Goal: Communication & Community: Answer question/provide support

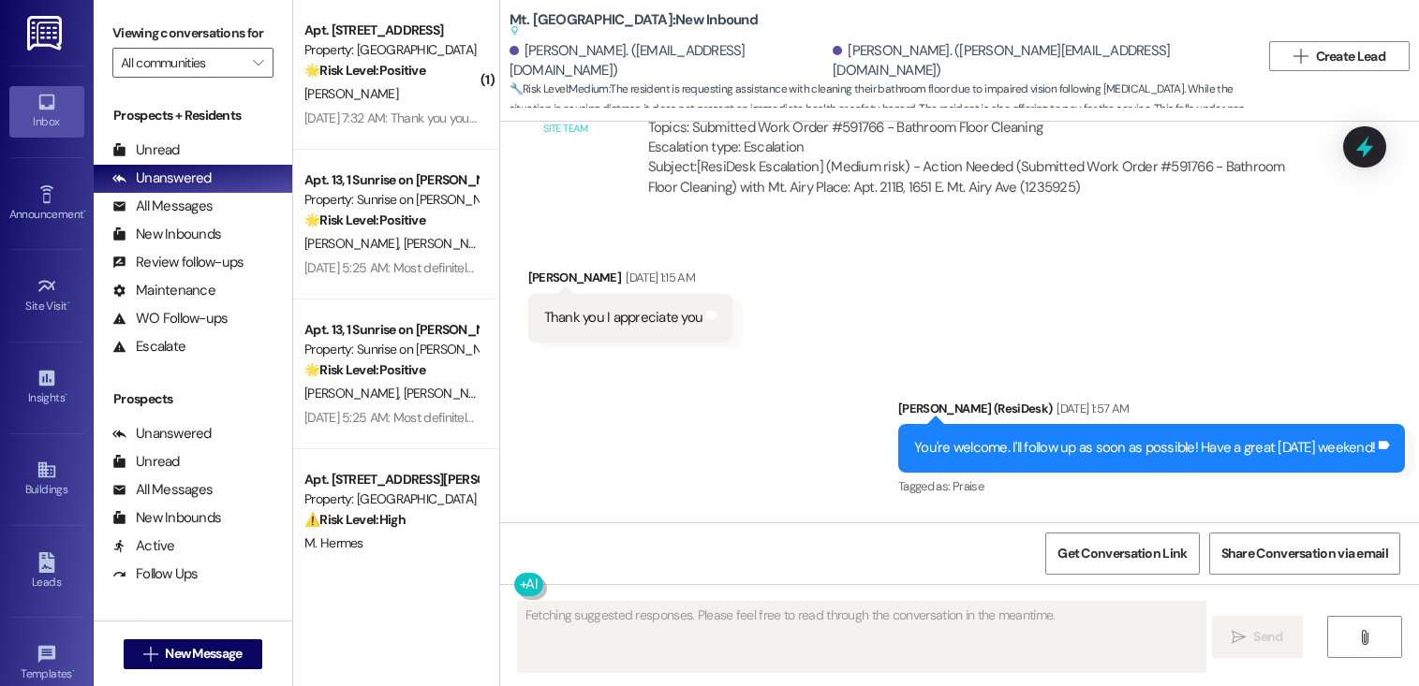
scroll to position [15273, 0]
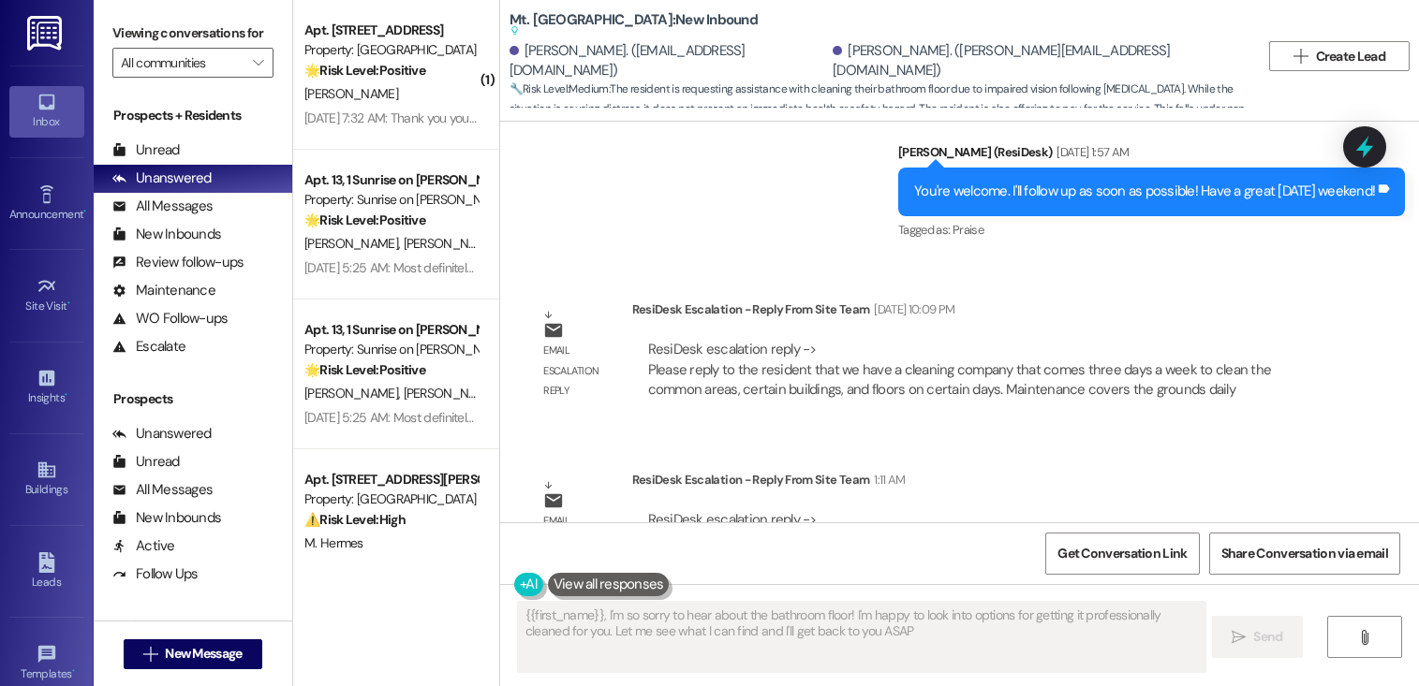
type textarea "{{first_name}}, I'm so sorry to hear about the bathroom floor! I'm happy to loo…"
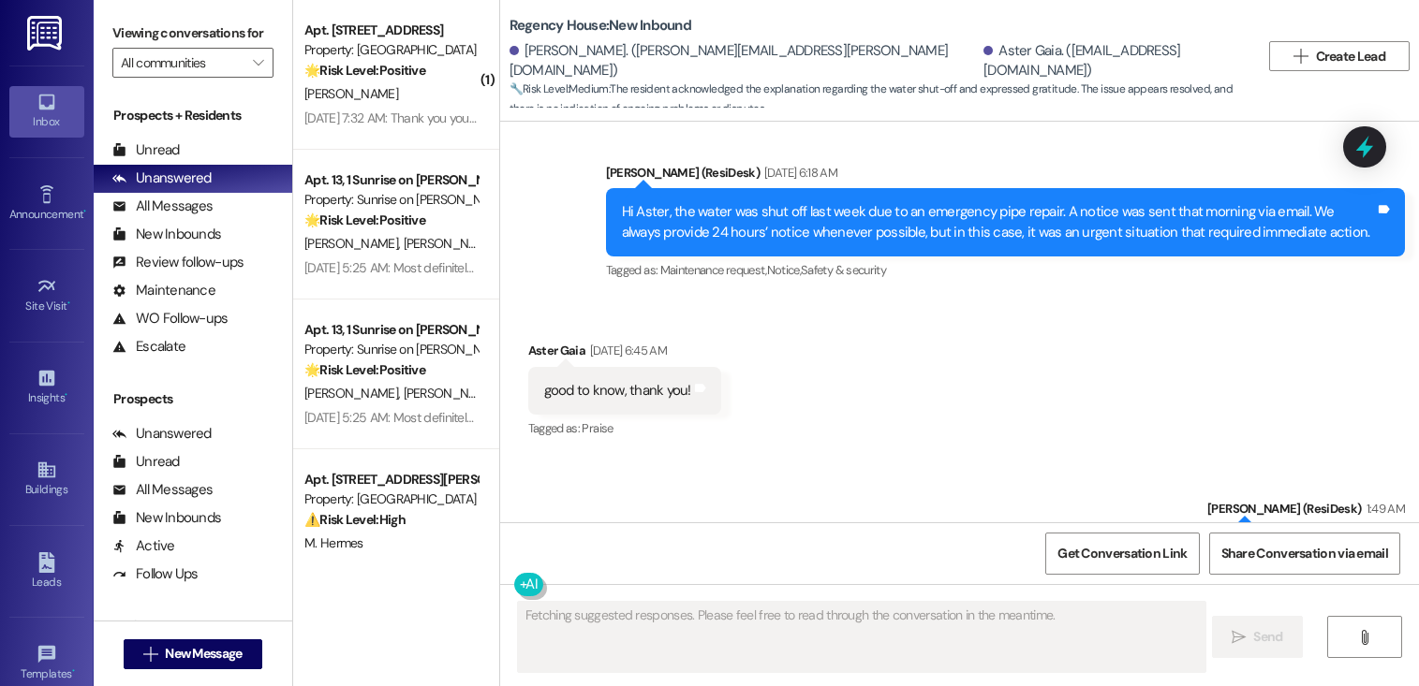
scroll to position [2003, 0]
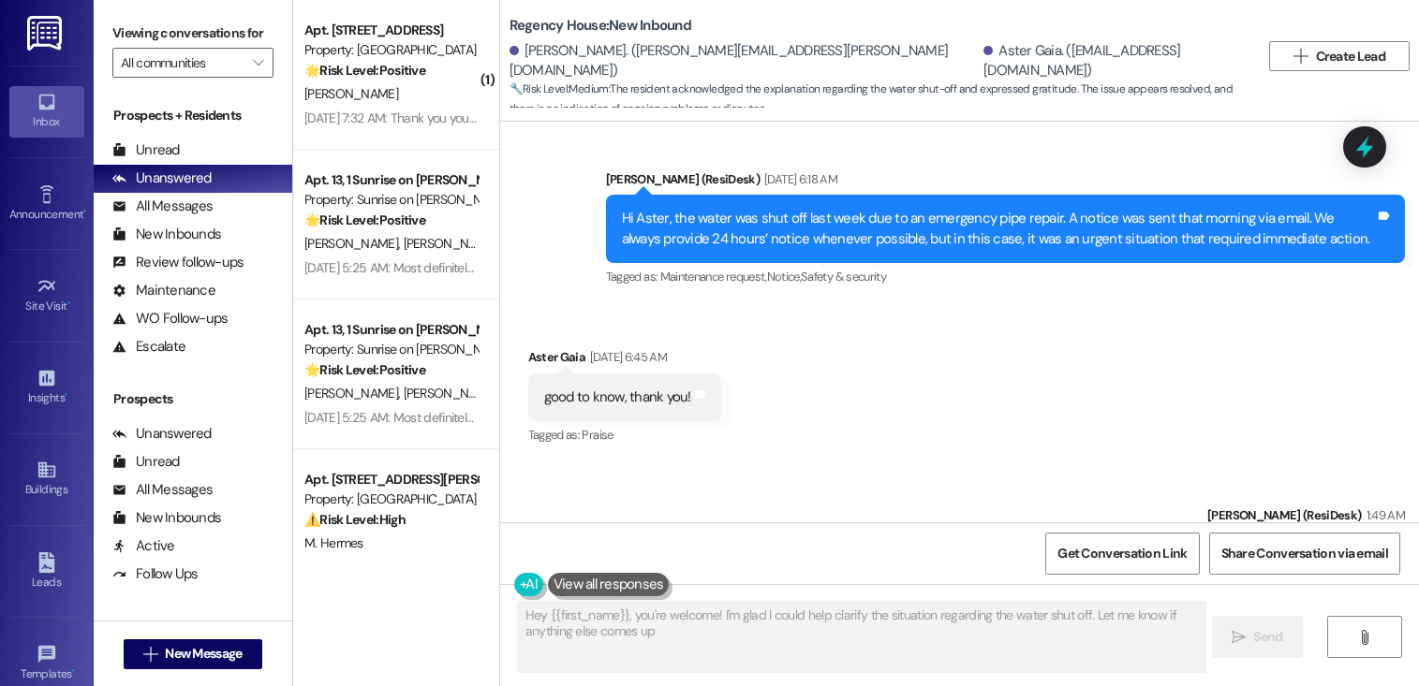
type textarea "Hey {{first_name}}, you're welcome! I'm glad I could help clarify the situation…"
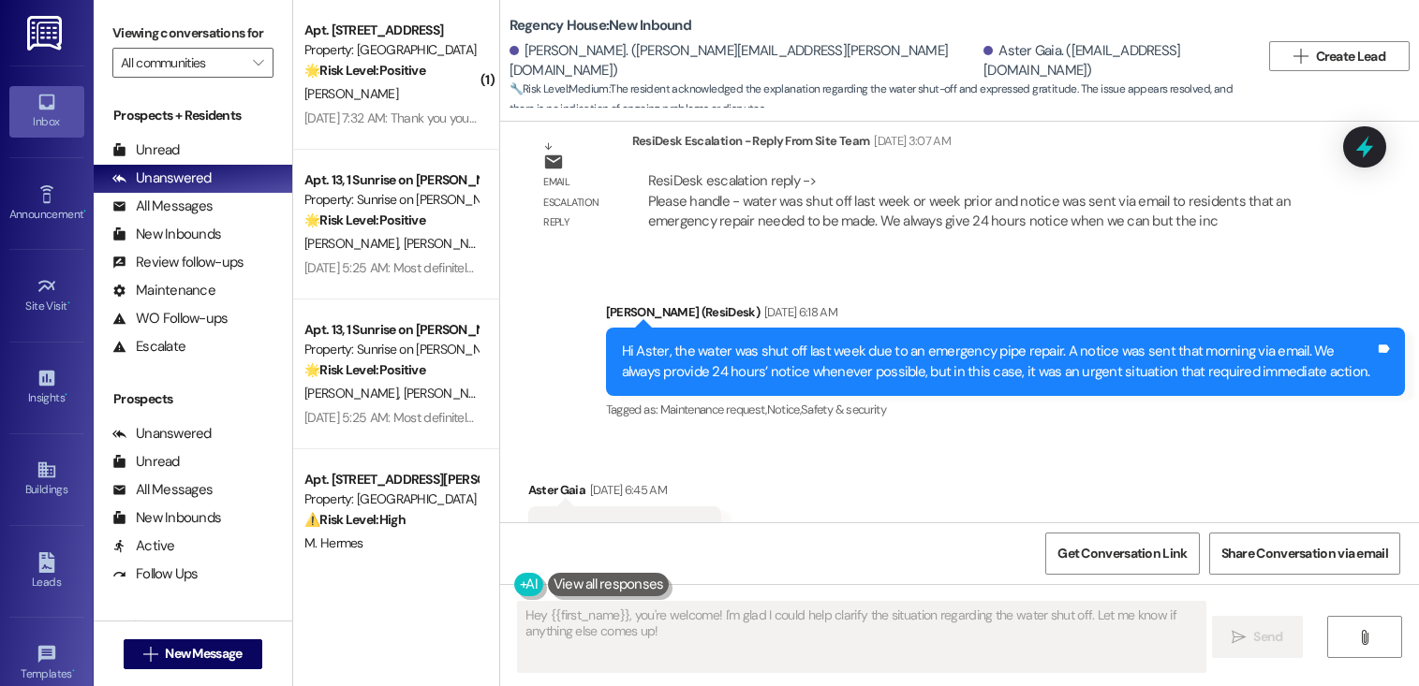
scroll to position [1827, 0]
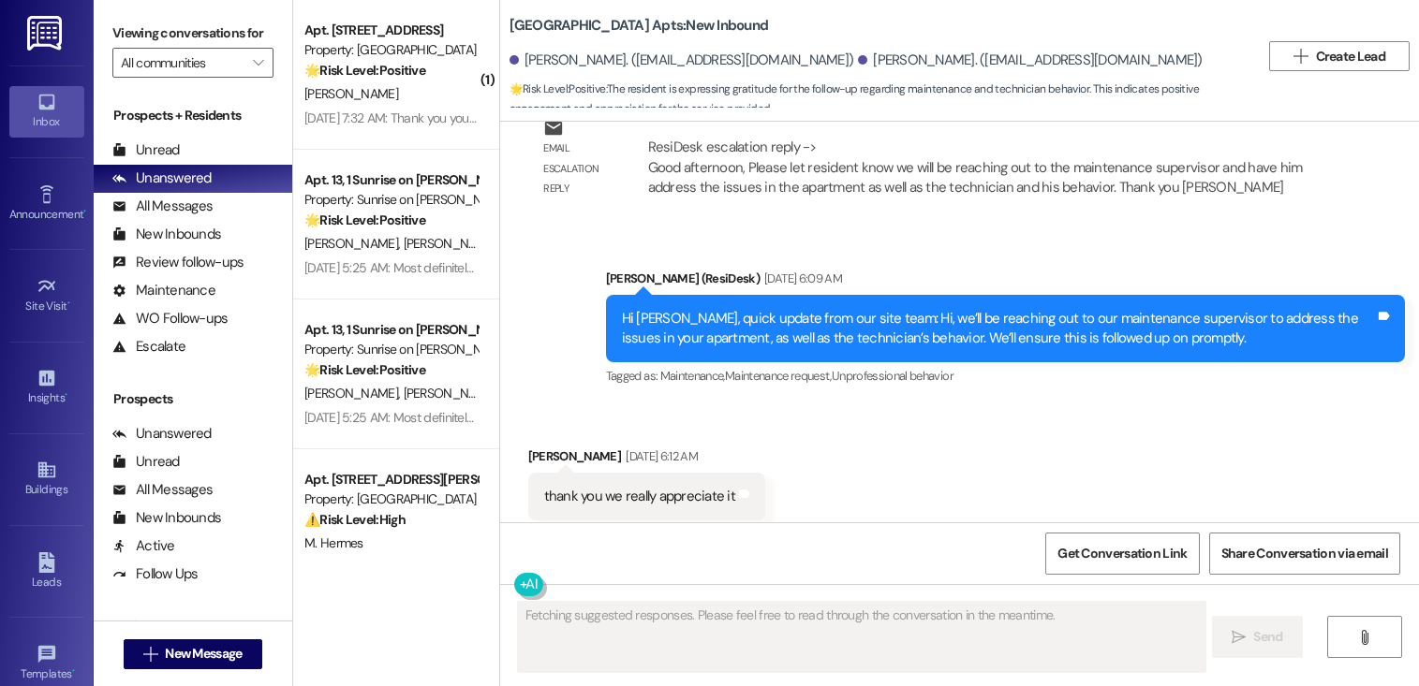
scroll to position [2858, 0]
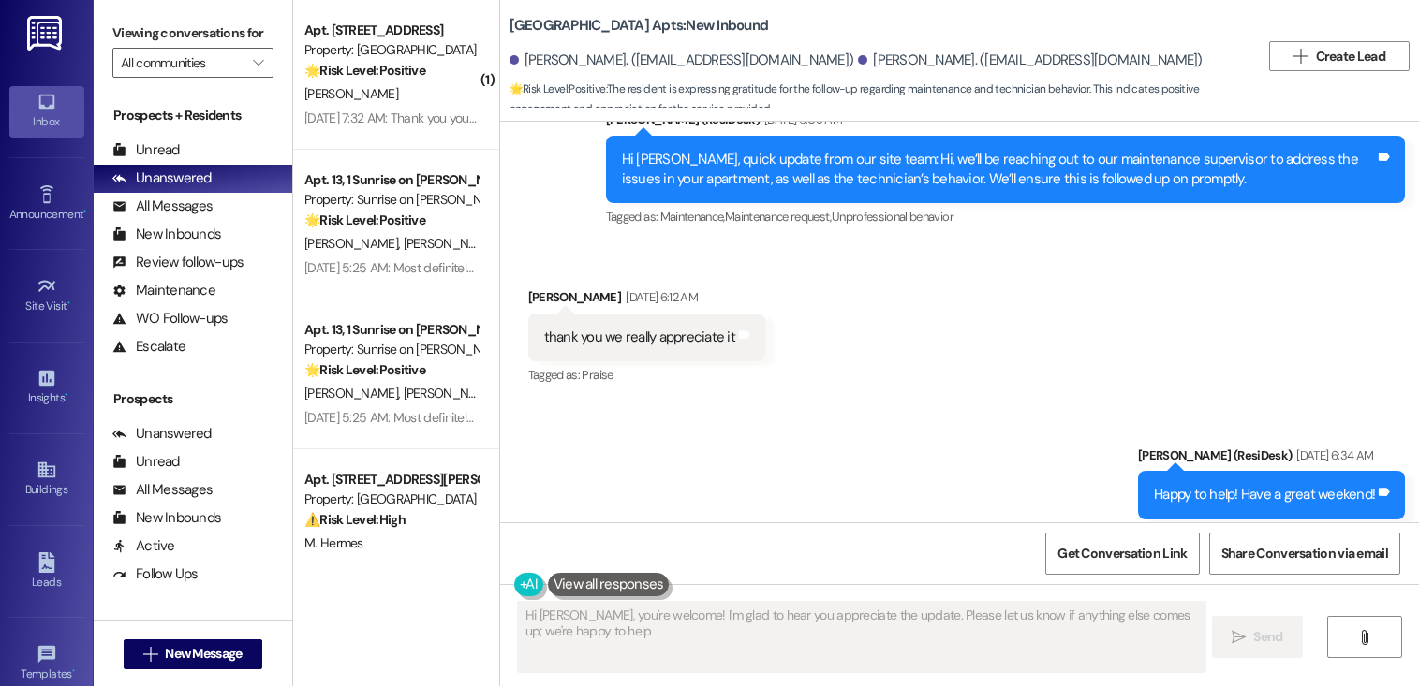
type textarea "Hi Adrianna, you're welcome! I'm glad to hear you appreciate the update. Please…"
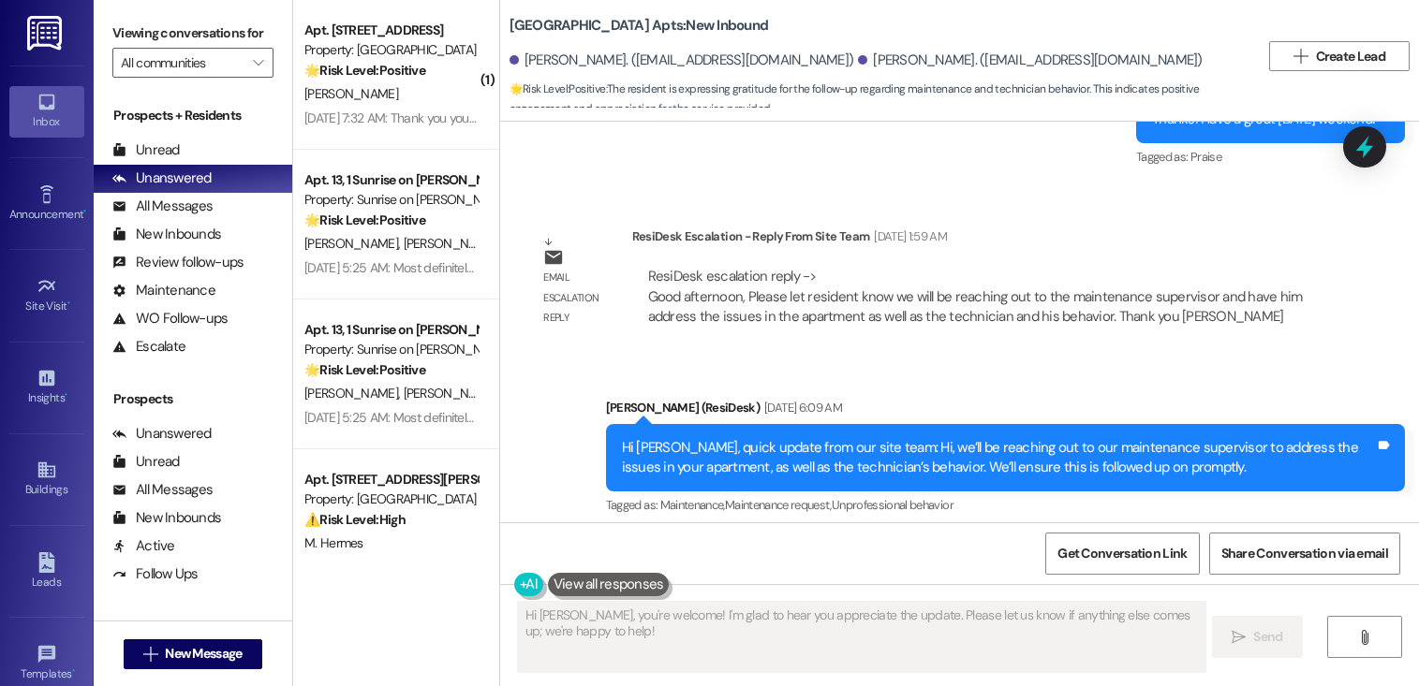
scroll to position [2597, 0]
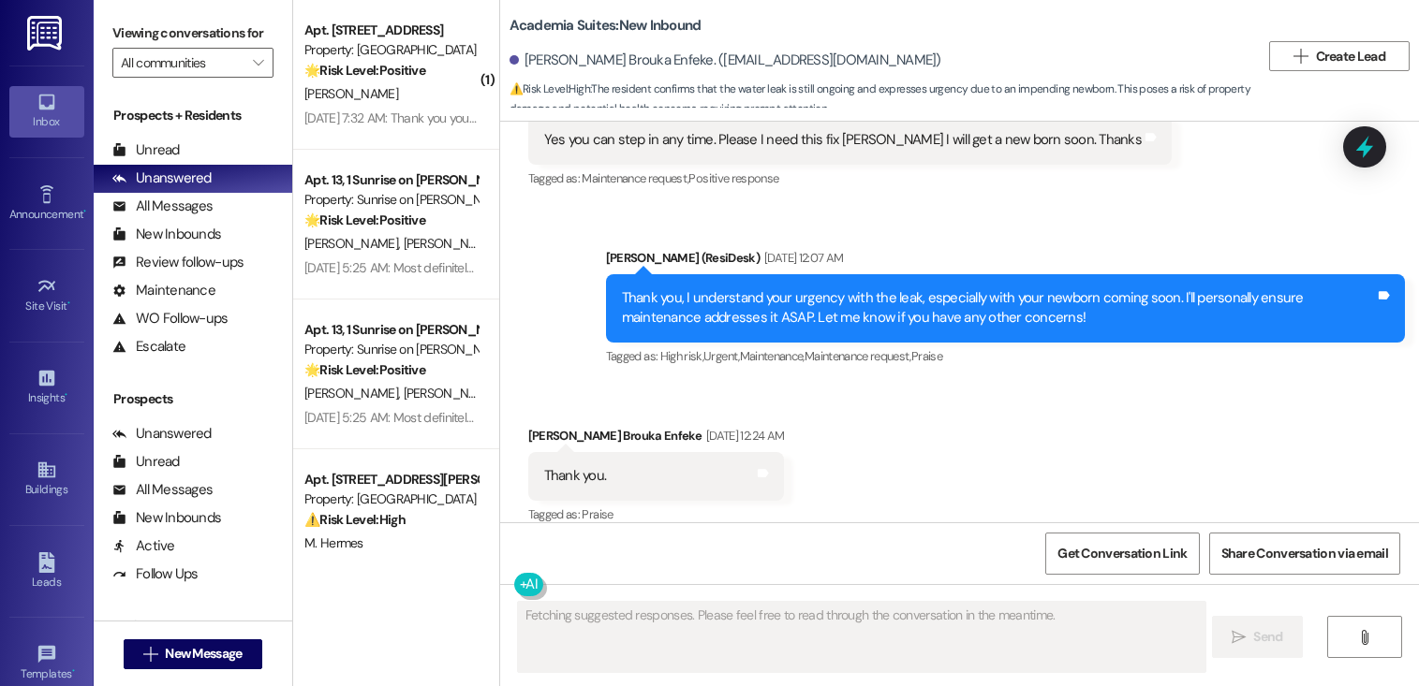
scroll to position [6958, 0]
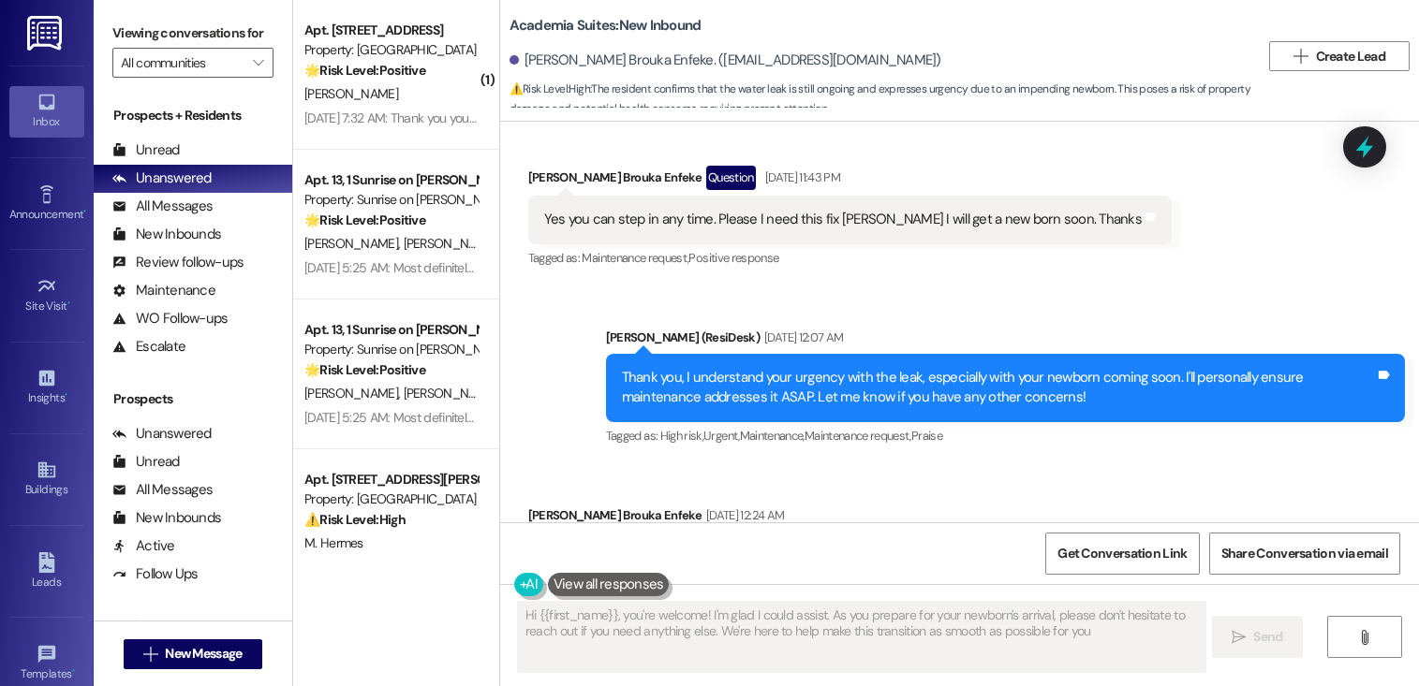
type textarea "Hi {{first_name}}, you're welcome! I'm glad I could assist. As you prepare for …"
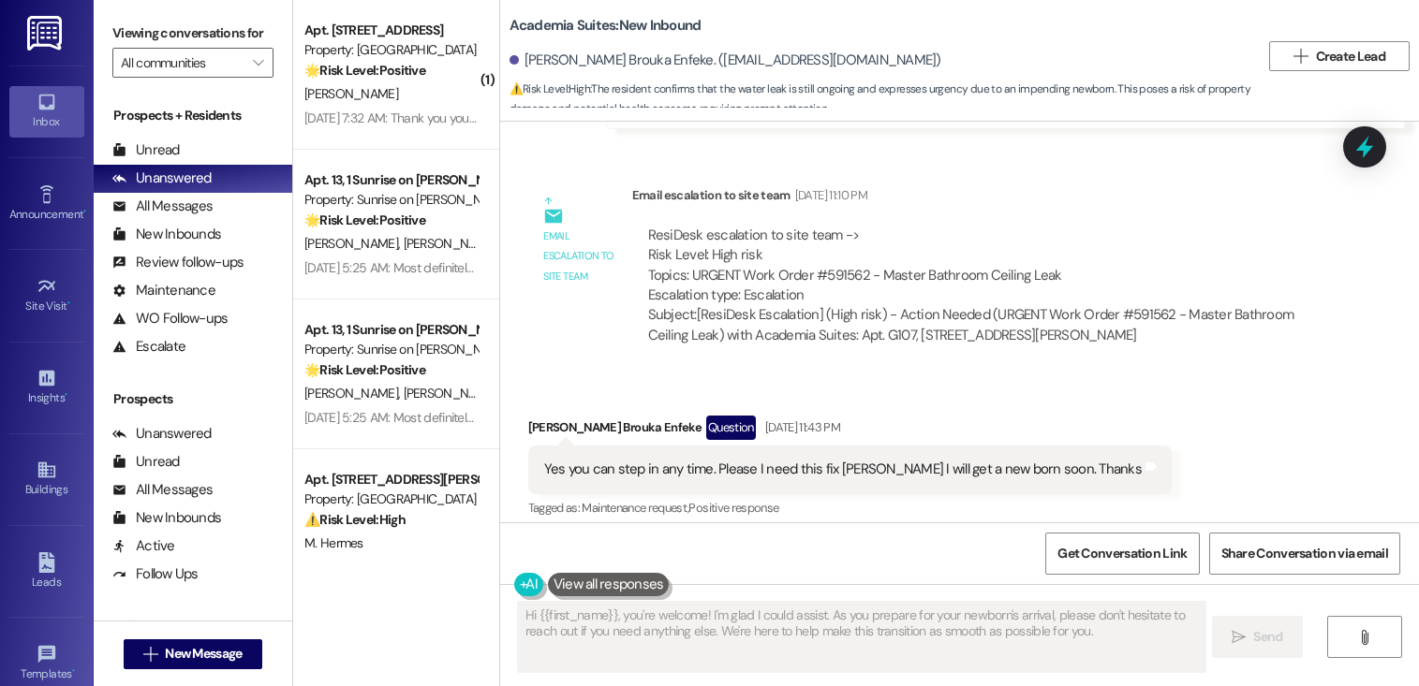
scroll to position [6440, 0]
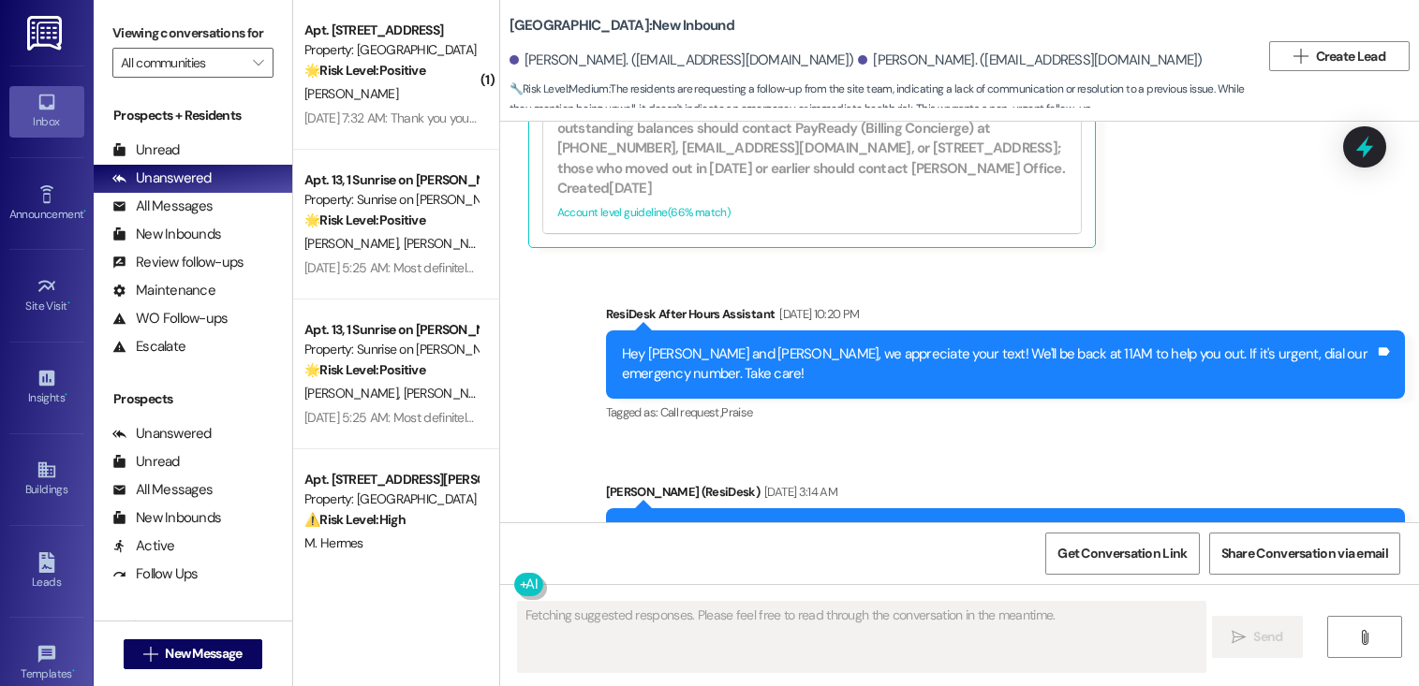
scroll to position [20250, 0]
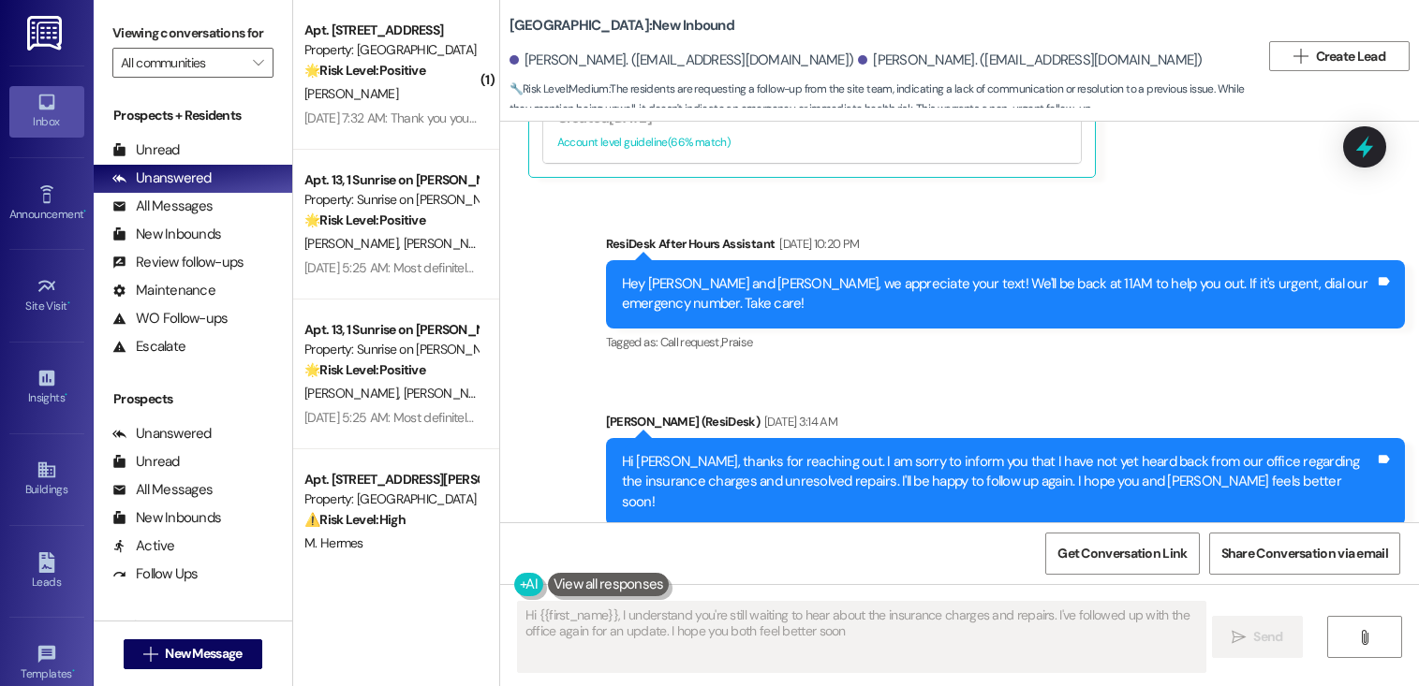
type textarea "Hi {{first_name}}, I understand you're still waiting to hear about the insuranc…"
click at [1106, 552] on span "Get Conversation Link" at bounding box center [1121, 554] width 129 height 20
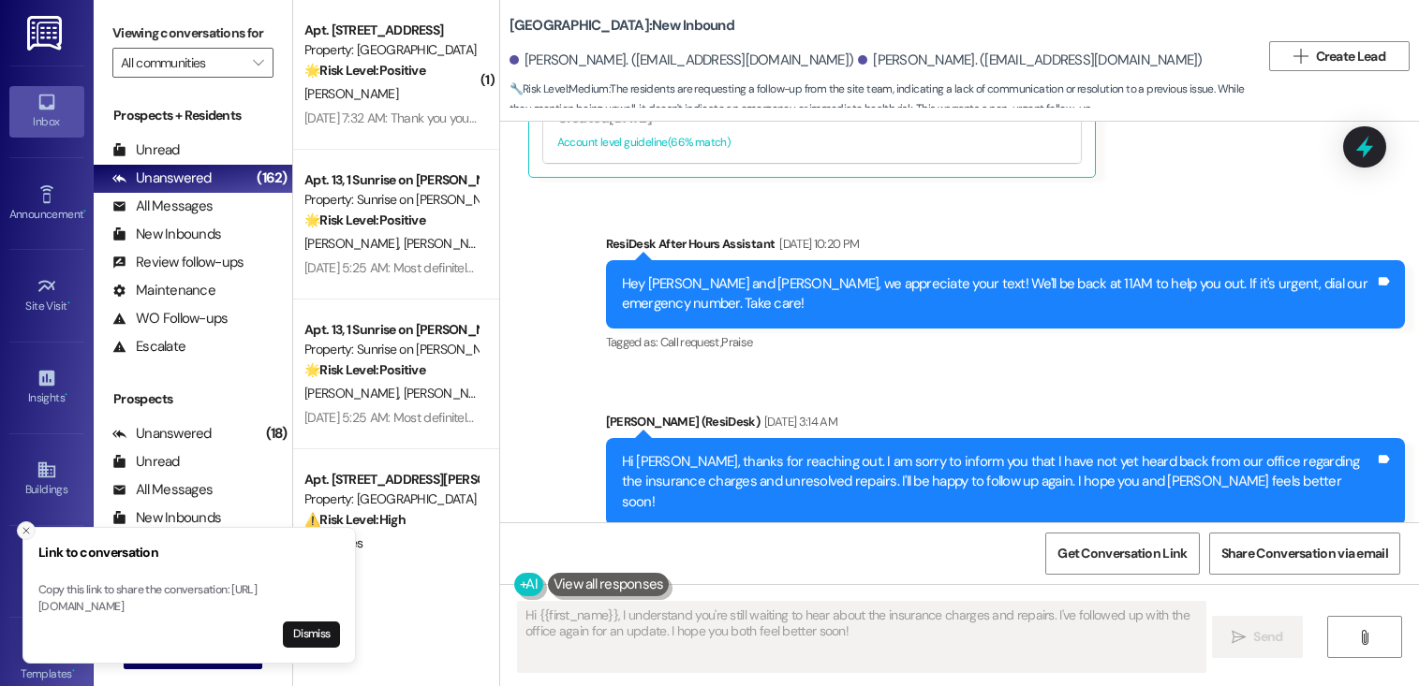
click at [23, 525] on icon "Close toast" at bounding box center [26, 530] width 11 height 11
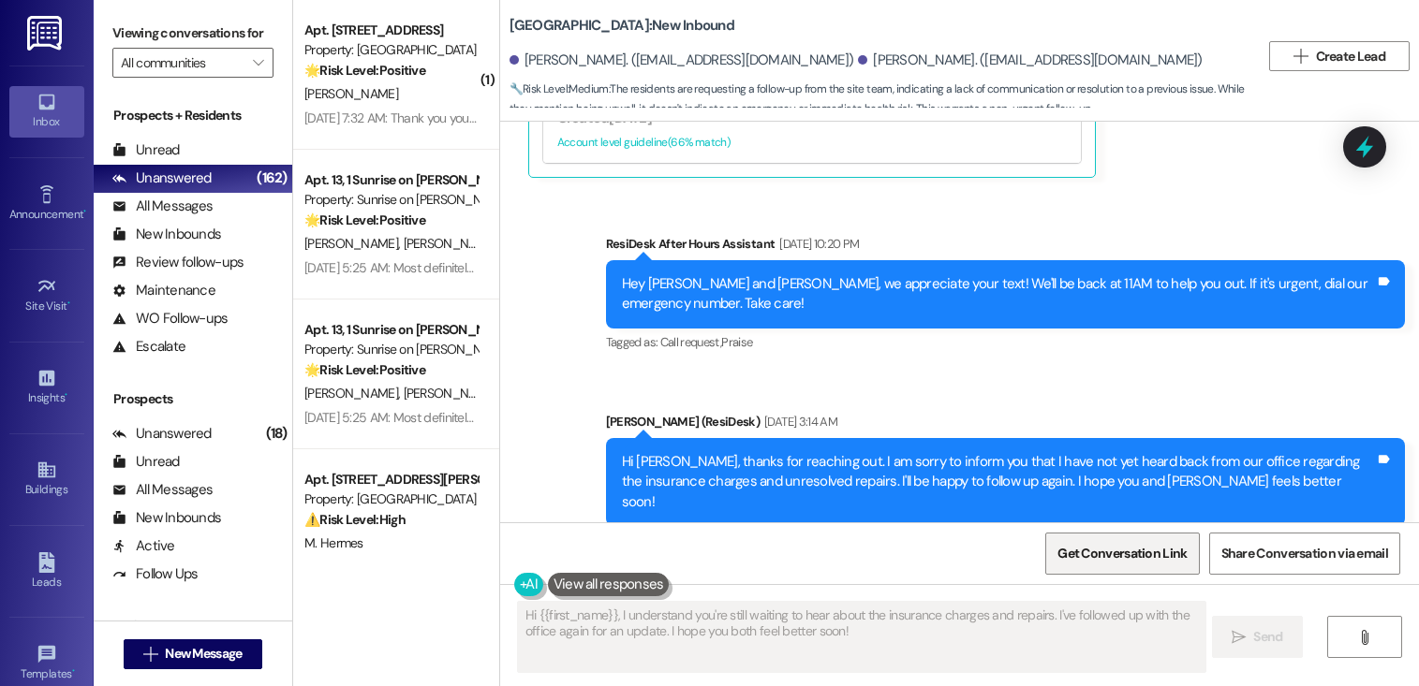
click at [1081, 556] on span "Get Conversation Link" at bounding box center [1121, 554] width 129 height 20
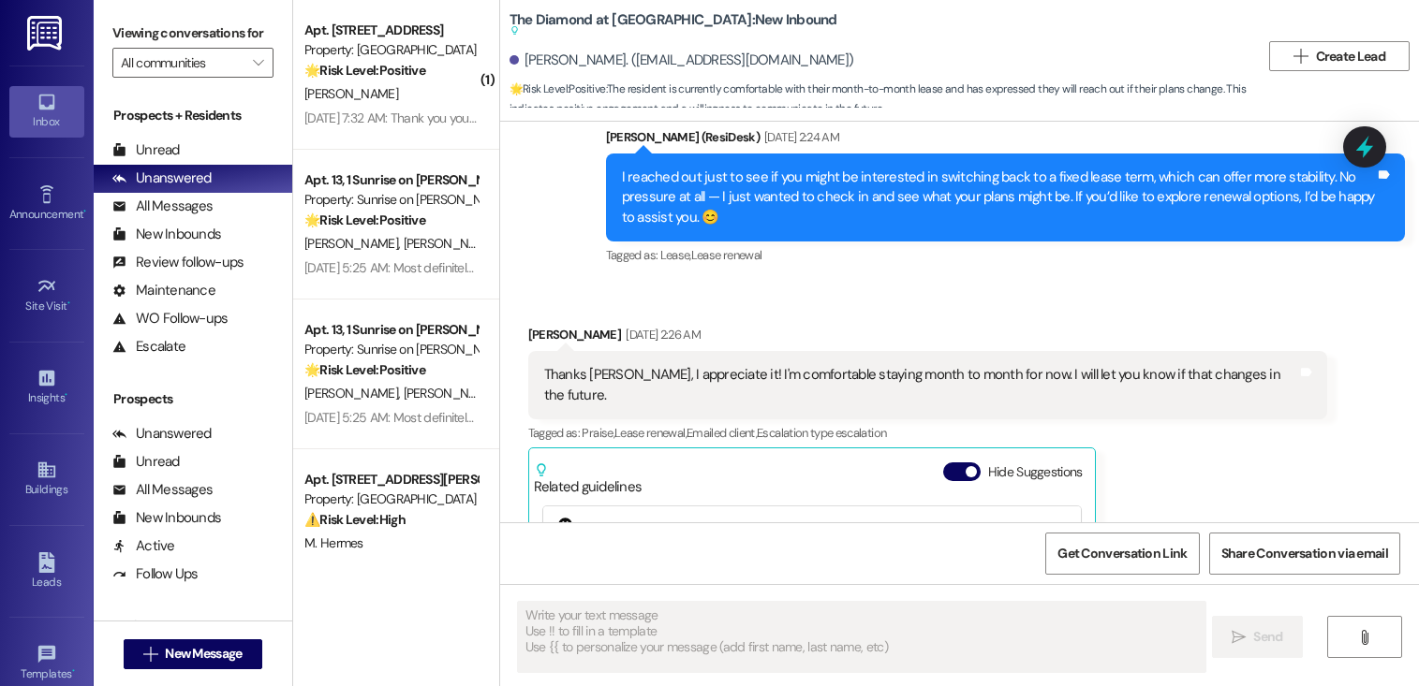
scroll to position [3916, 0]
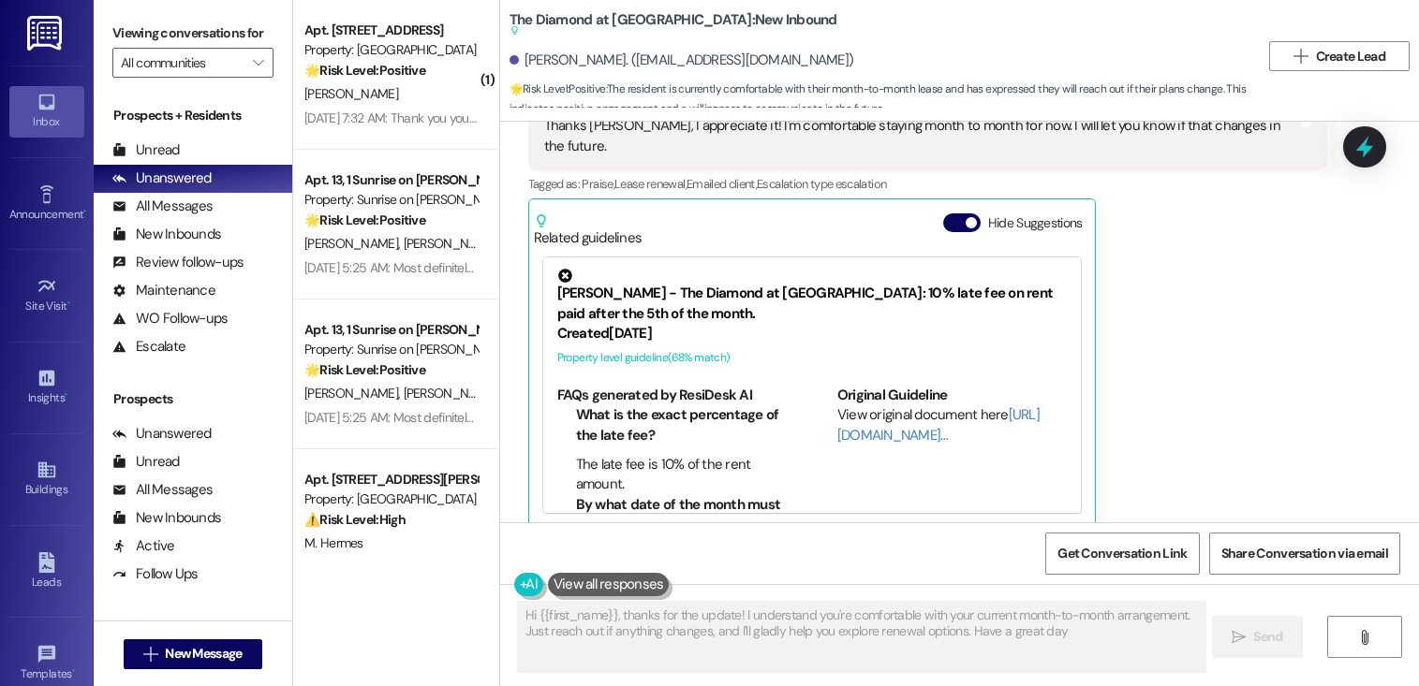
type textarea "Hi {{first_name}}, thanks for the update! I understand you're comfortable with …"
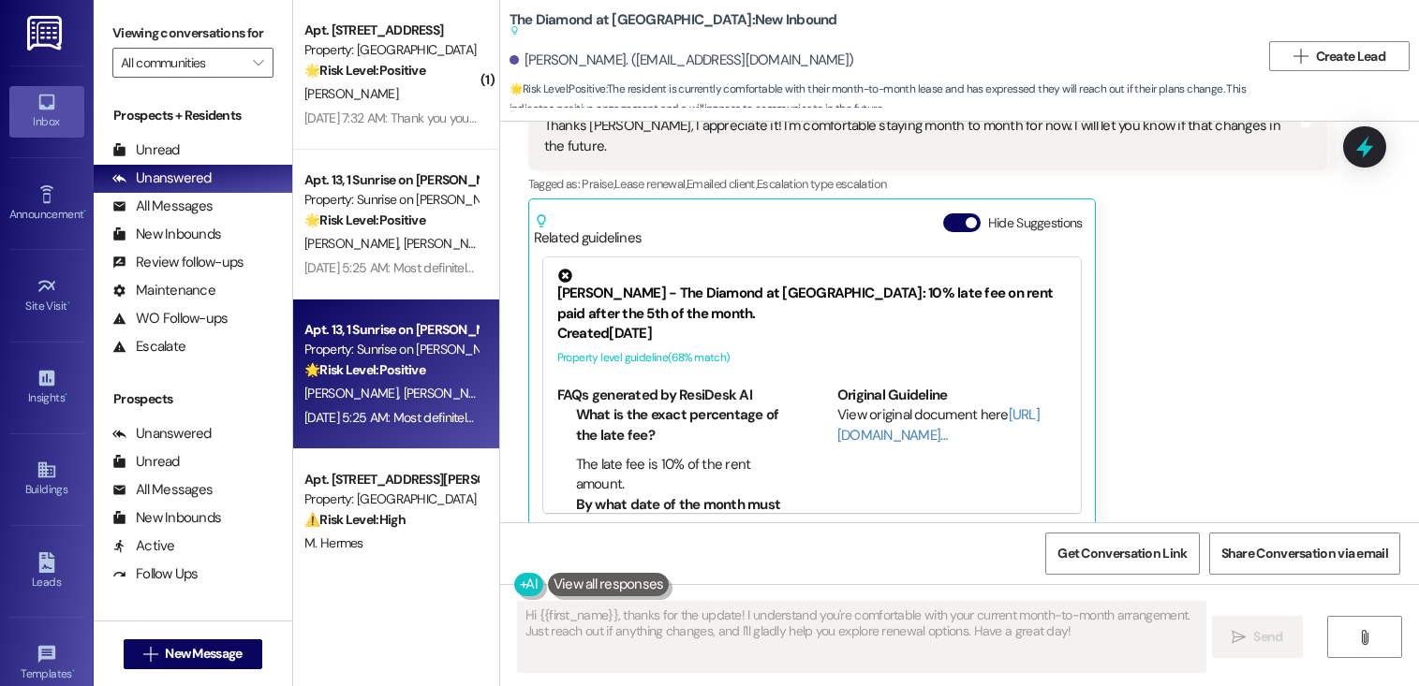
click at [429, 388] on div "M. Rangel N. Cervantes" at bounding box center [390, 393] width 177 height 23
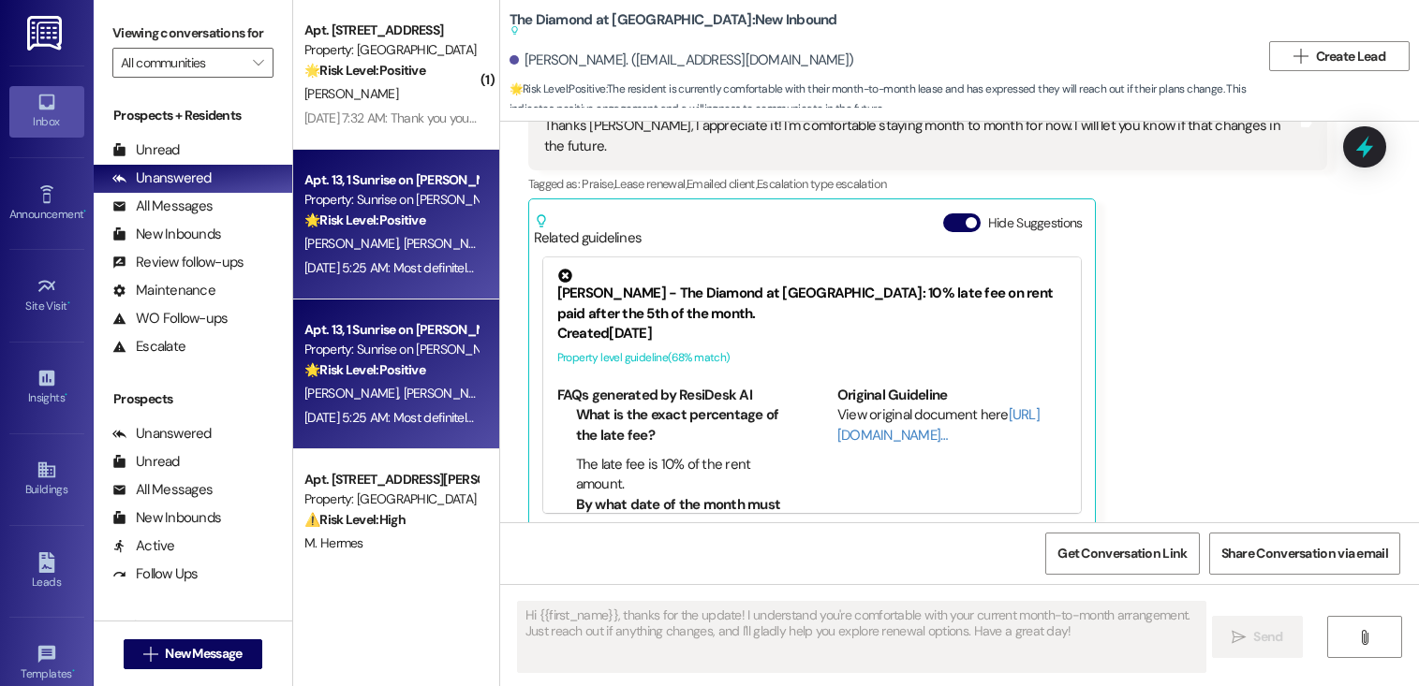
click at [405, 255] on div "S. Rangel L. Rangel" at bounding box center [390, 243] width 177 height 23
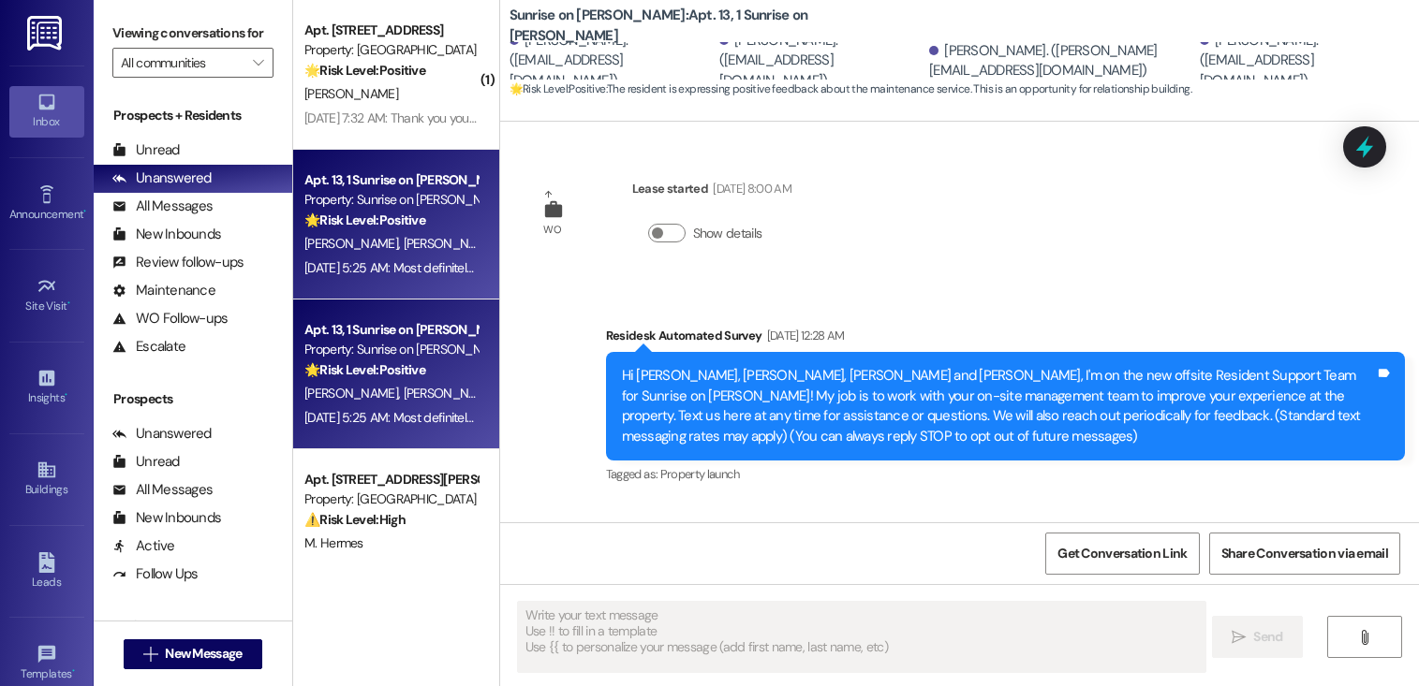
scroll to position [5441, 0]
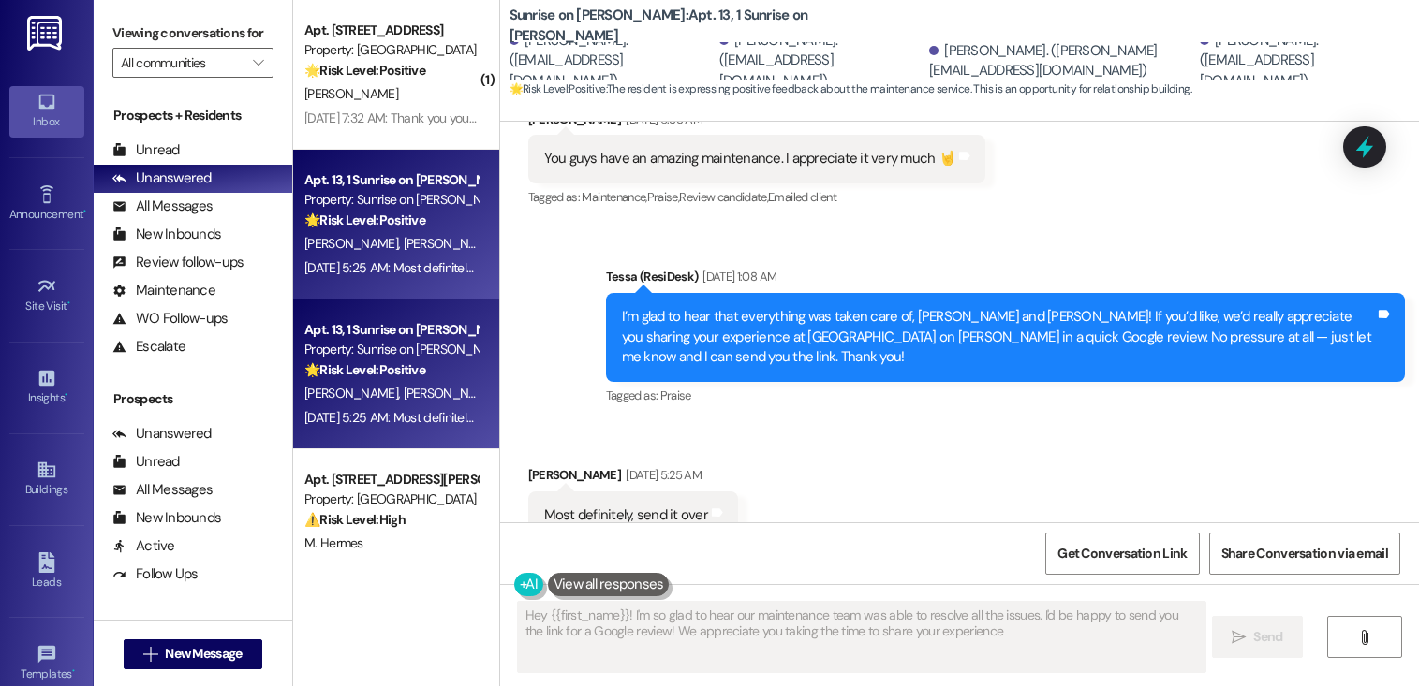
type textarea "Hey {{first_name}}! I'm so glad to hear our maintenance team was able to resolv…"
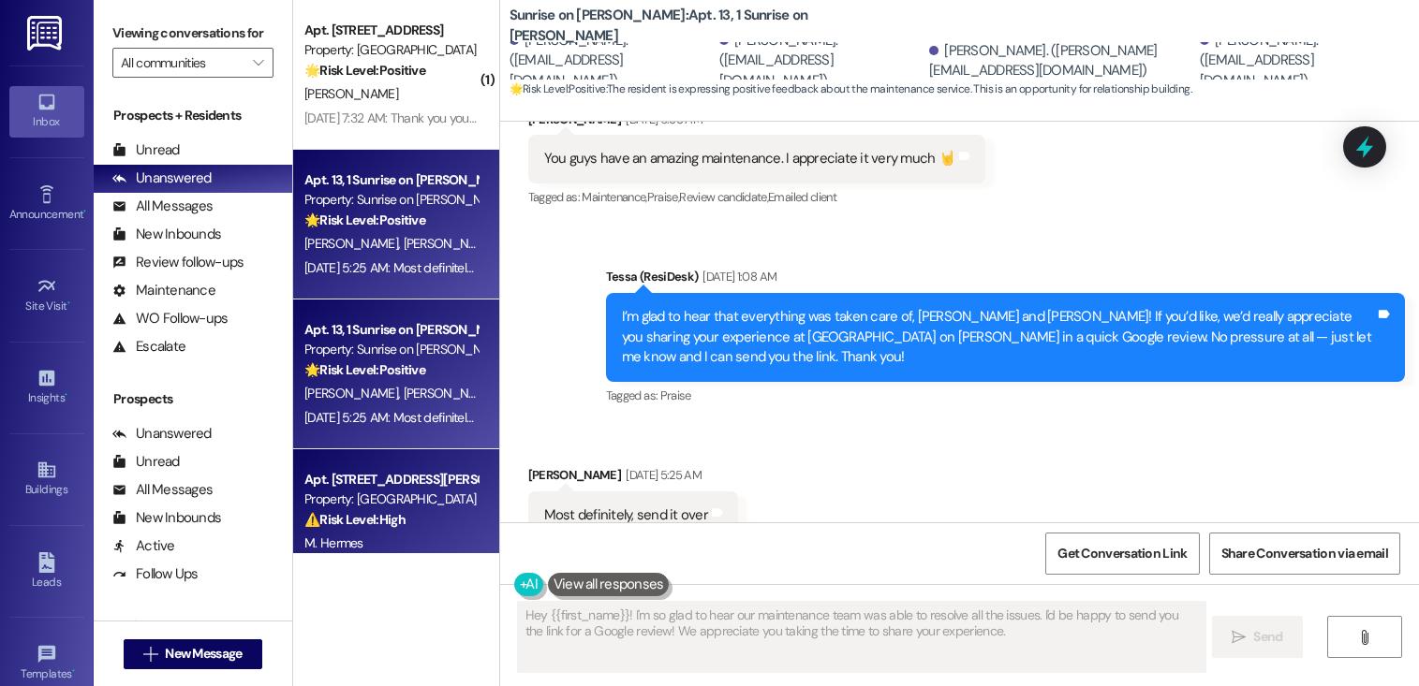
click at [384, 481] on div "Apt. [STREET_ADDRESS][PERSON_NAME]" at bounding box center [390, 480] width 173 height 20
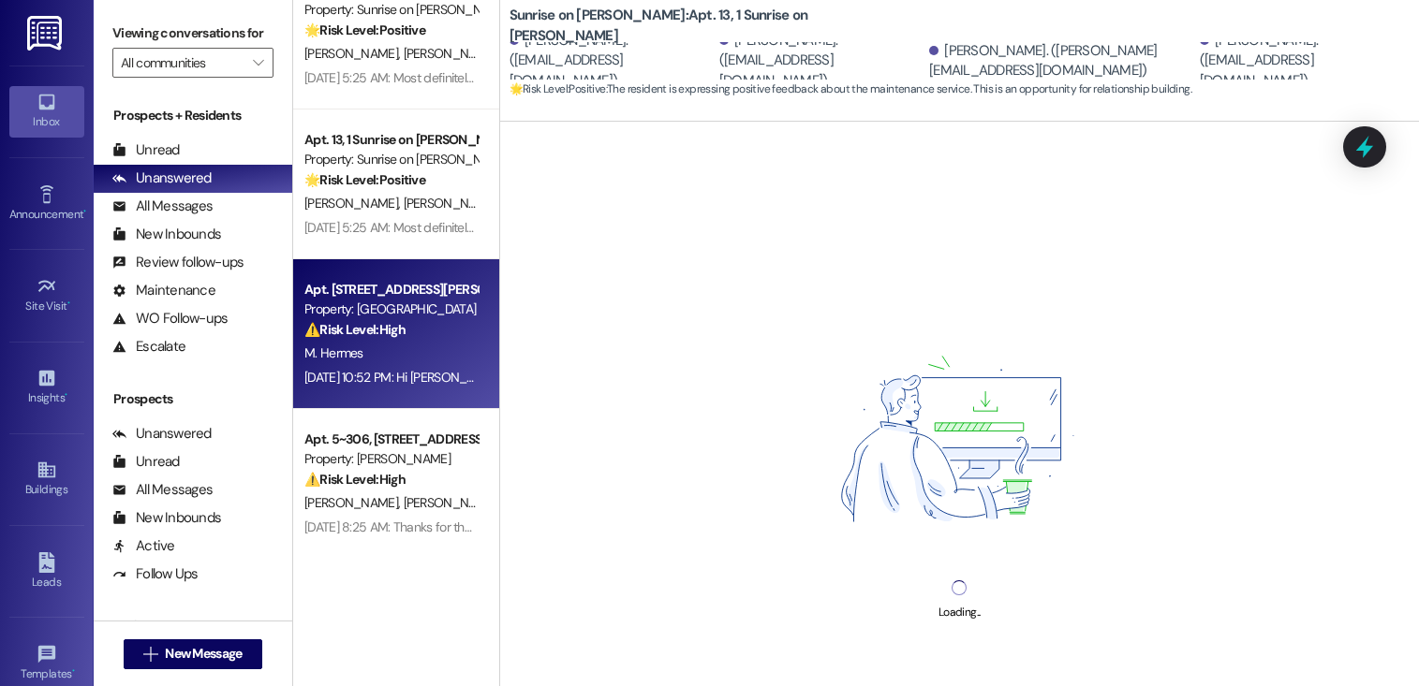
scroll to position [193, 0]
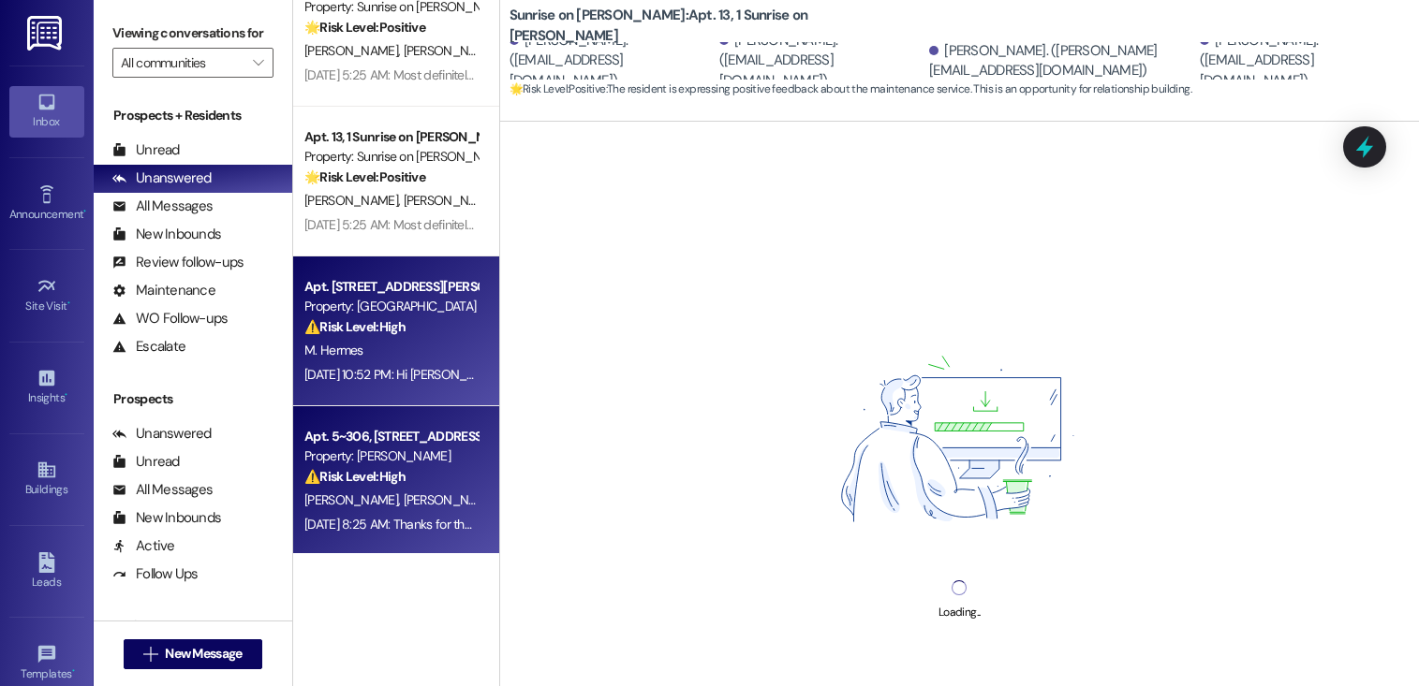
click at [365, 465] on div "Property: [PERSON_NAME]" at bounding box center [390, 457] width 173 height 20
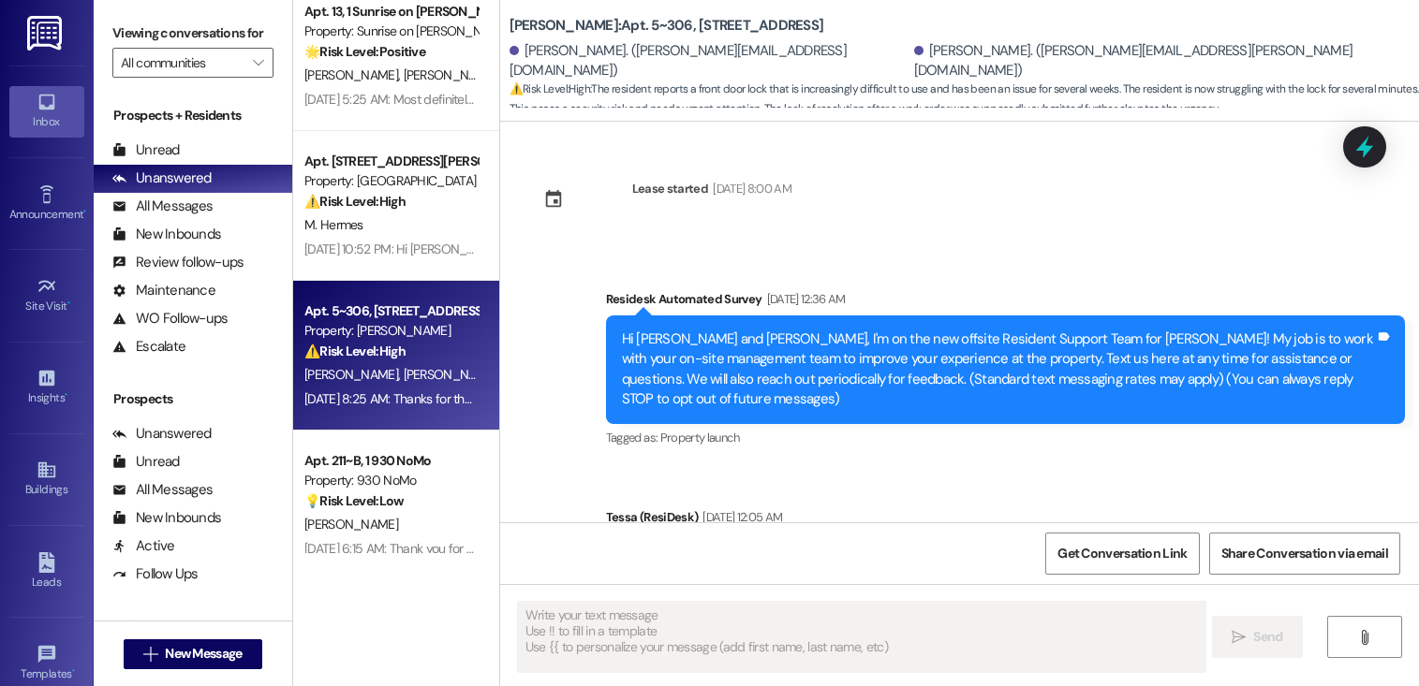
scroll to position [390, 0]
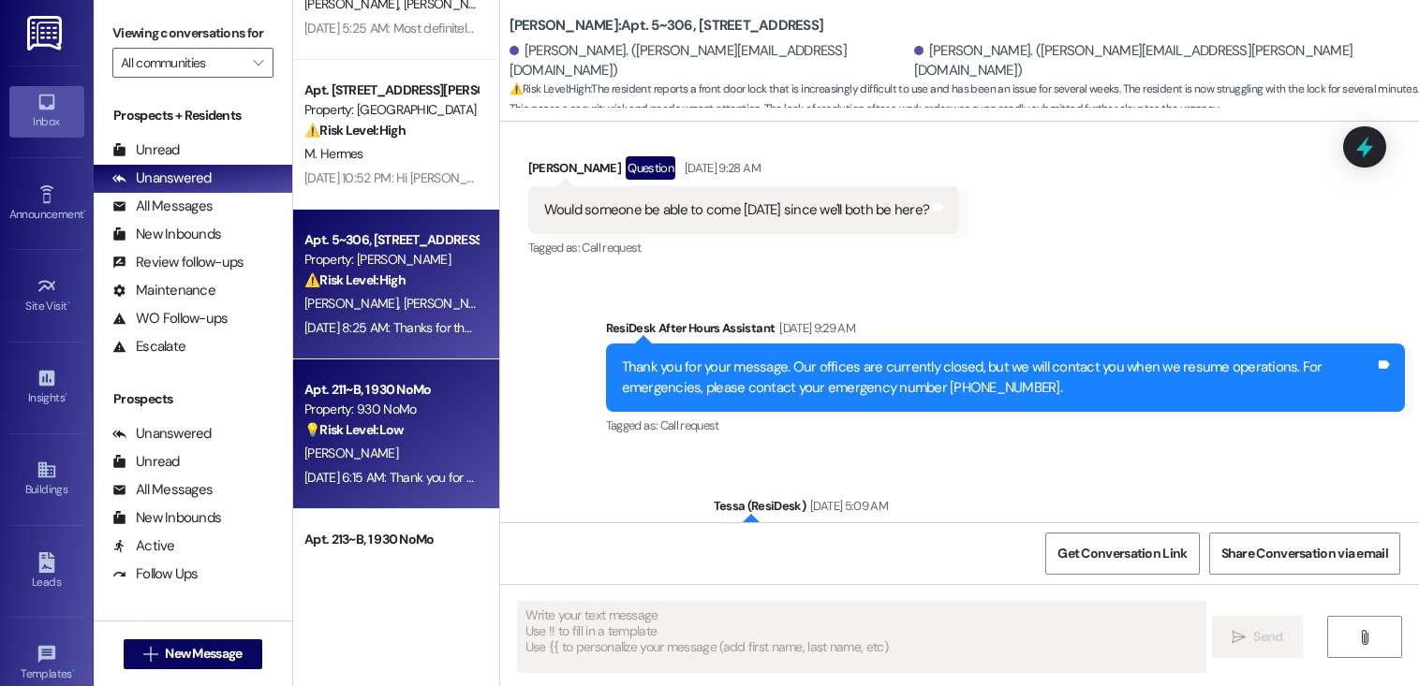
click at [383, 456] on div "[PERSON_NAME]" at bounding box center [390, 453] width 177 height 23
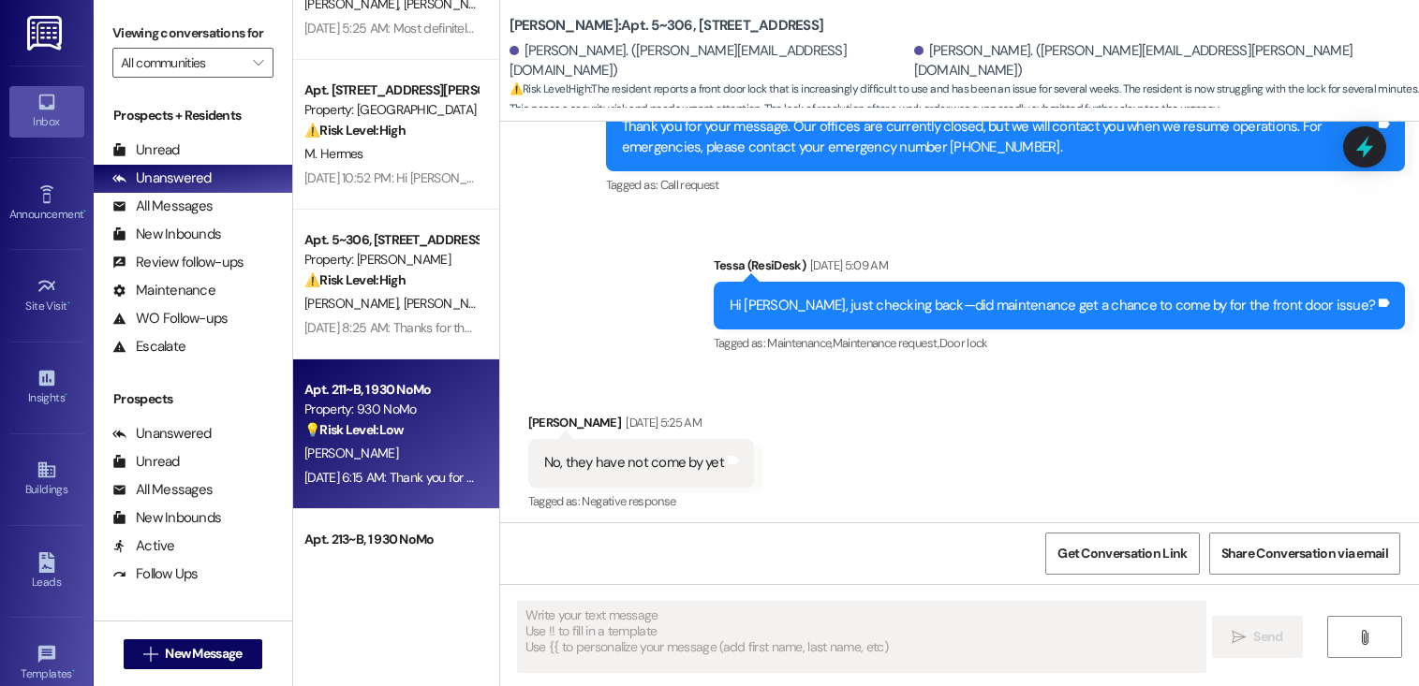
scroll to position [1582, 0]
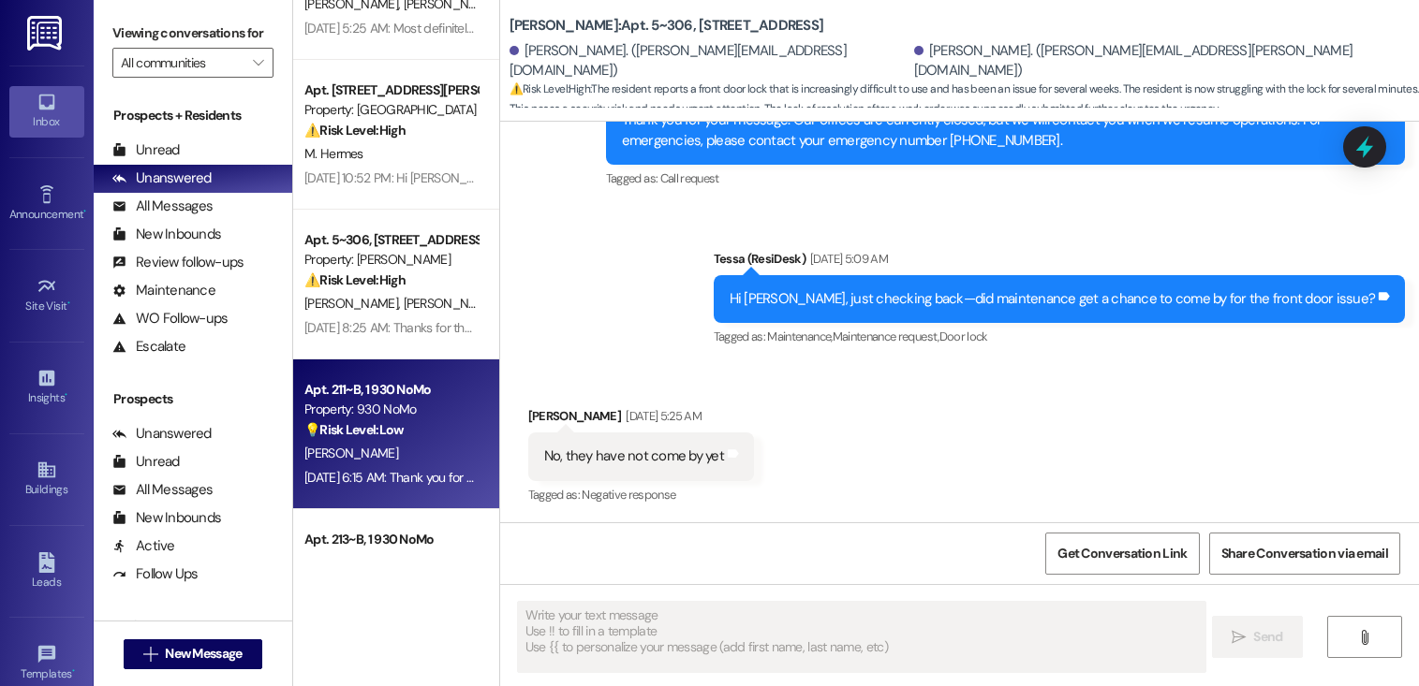
type textarea "Fetching suggested responses. Please feel free to read through the conversation…"
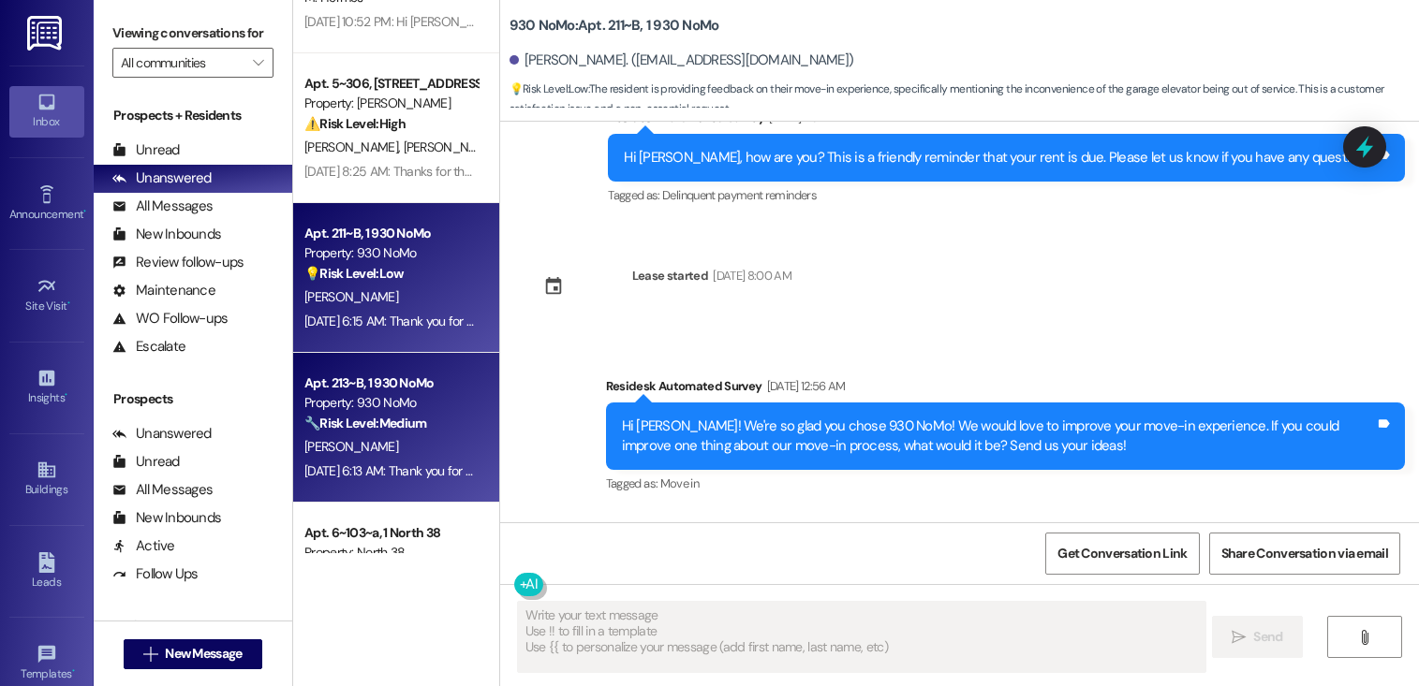
scroll to position [6602, 0]
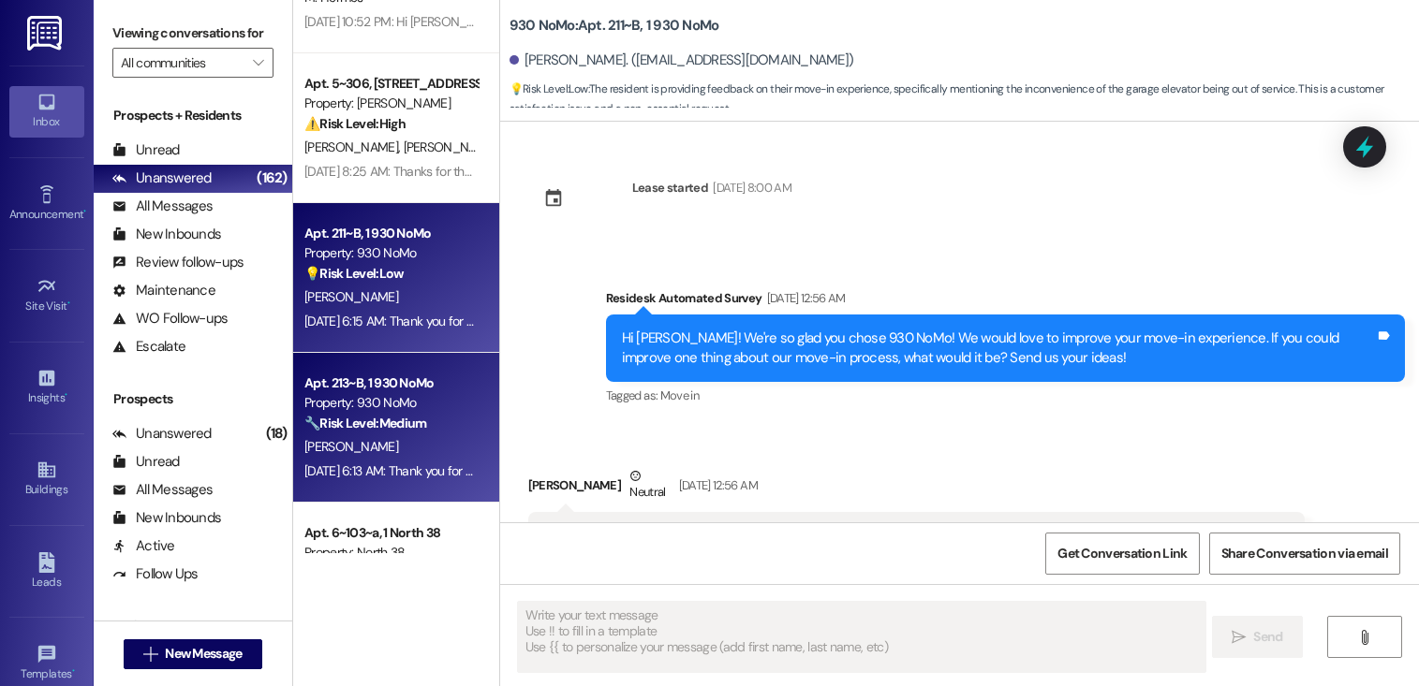
click at [356, 434] on div "Apt. 213~B, 1 930 NoMo Property: 930 NoMo 🔧 Risk Level: Medium The resident is …" at bounding box center [390, 404] width 177 height 64
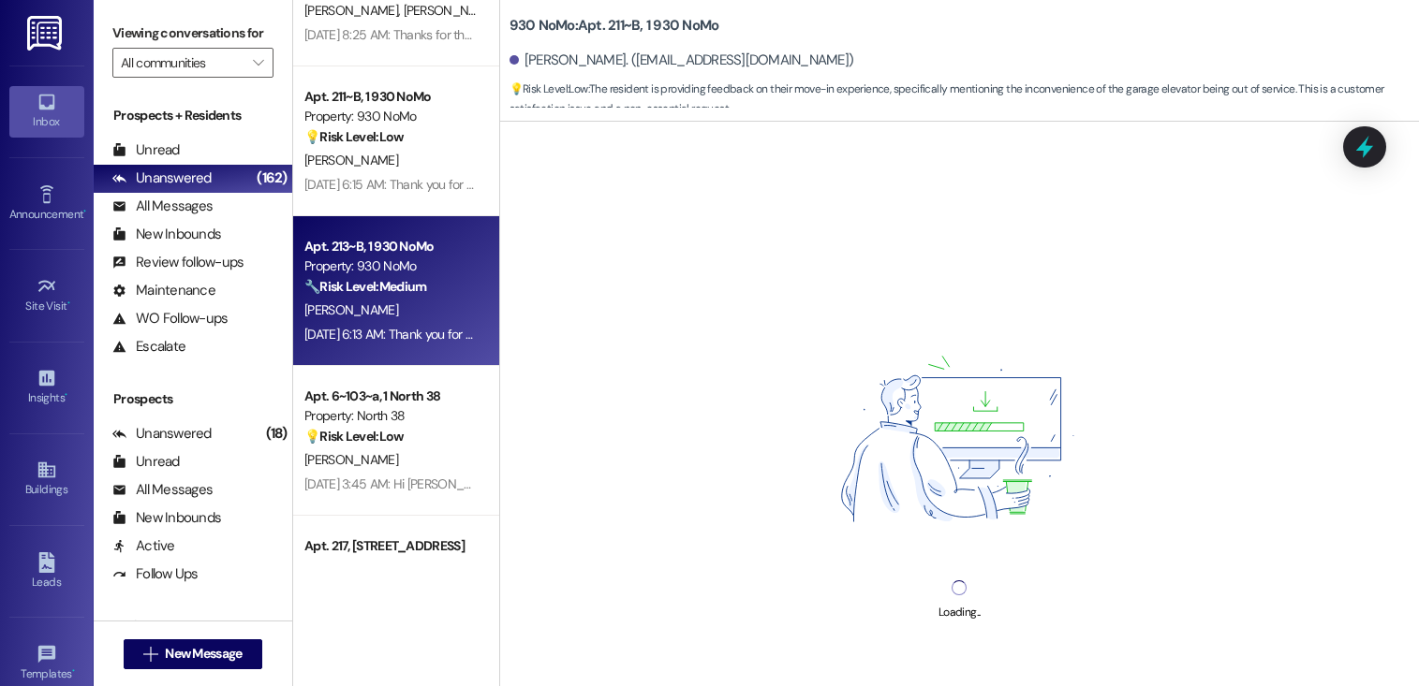
scroll to position [732, 0]
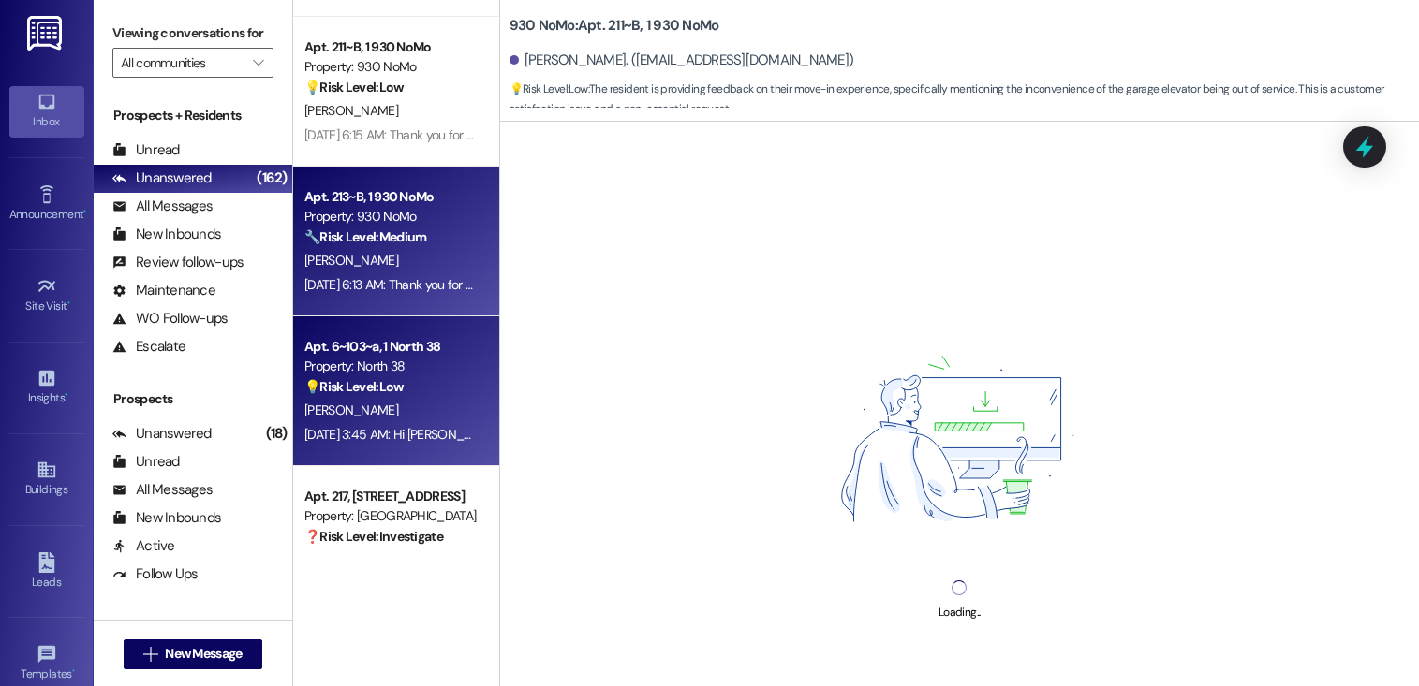
click at [382, 395] on strong "💡 Risk Level: Low" at bounding box center [353, 386] width 99 height 17
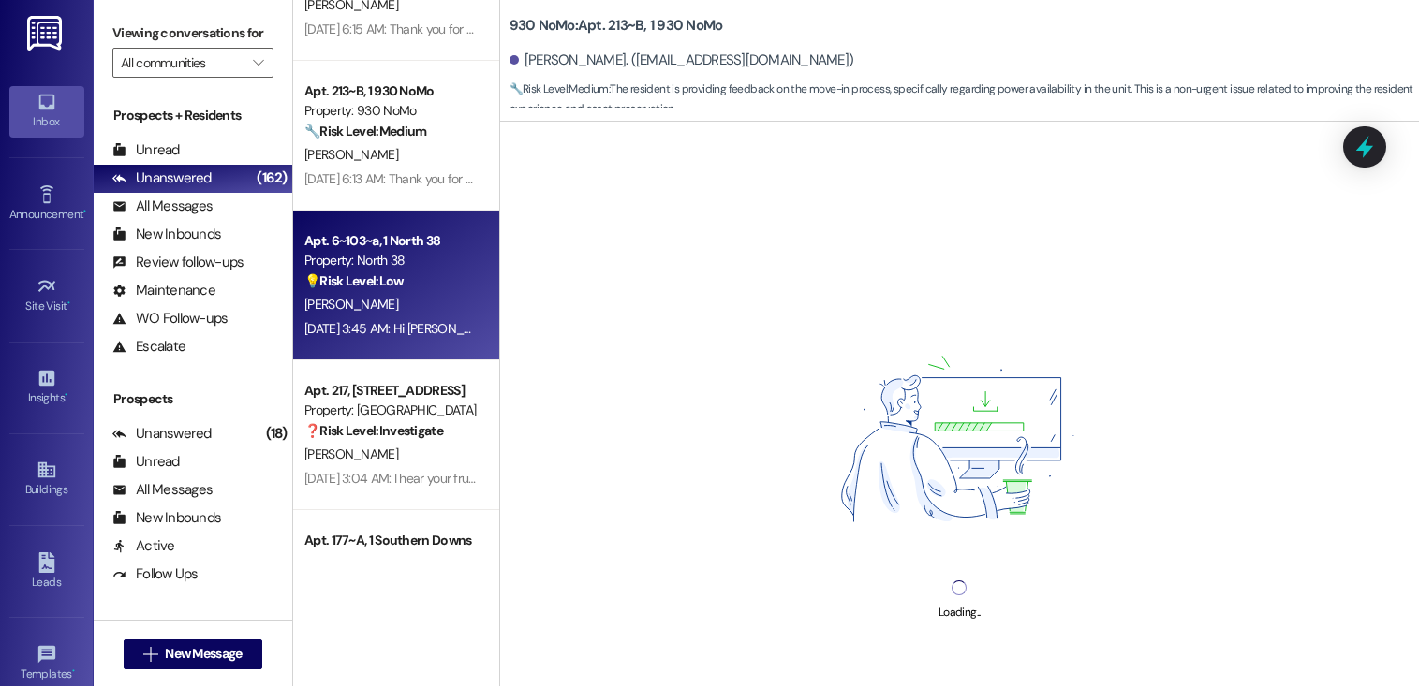
scroll to position [927, 0]
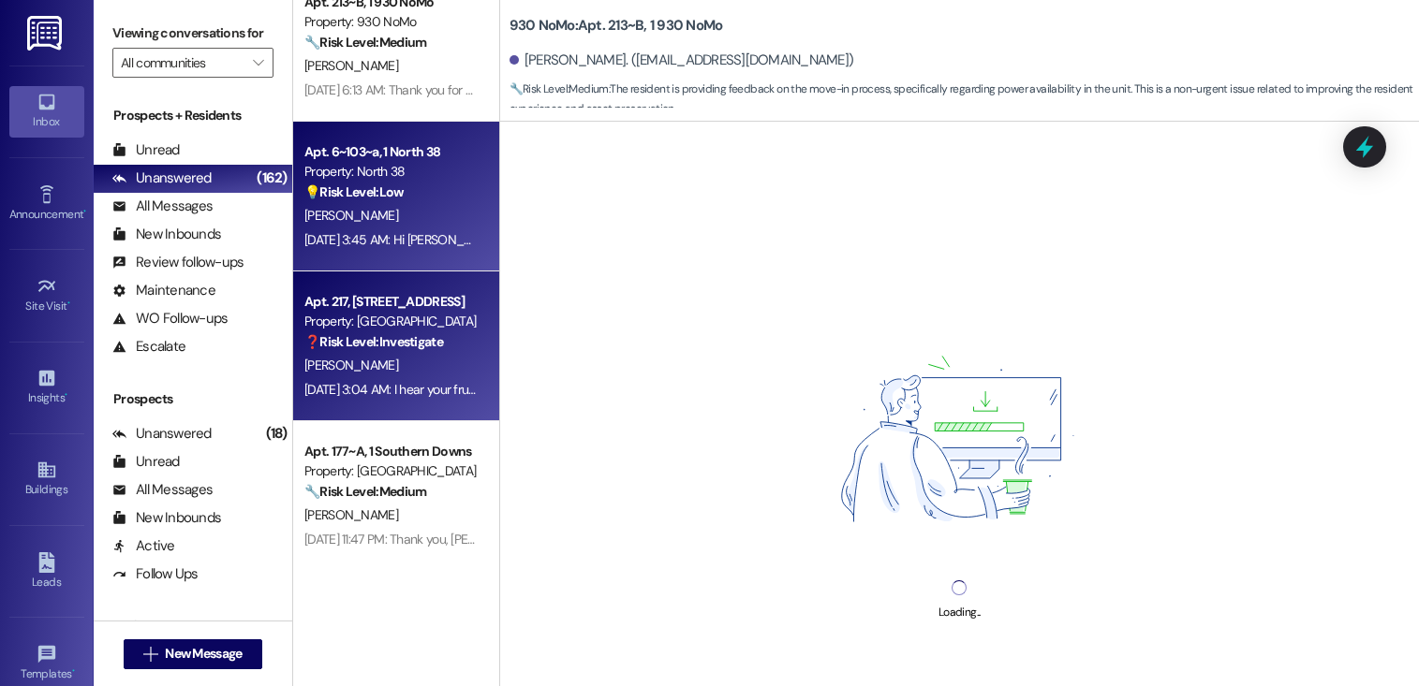
click at [384, 367] on div "K. Smith" at bounding box center [390, 365] width 177 height 23
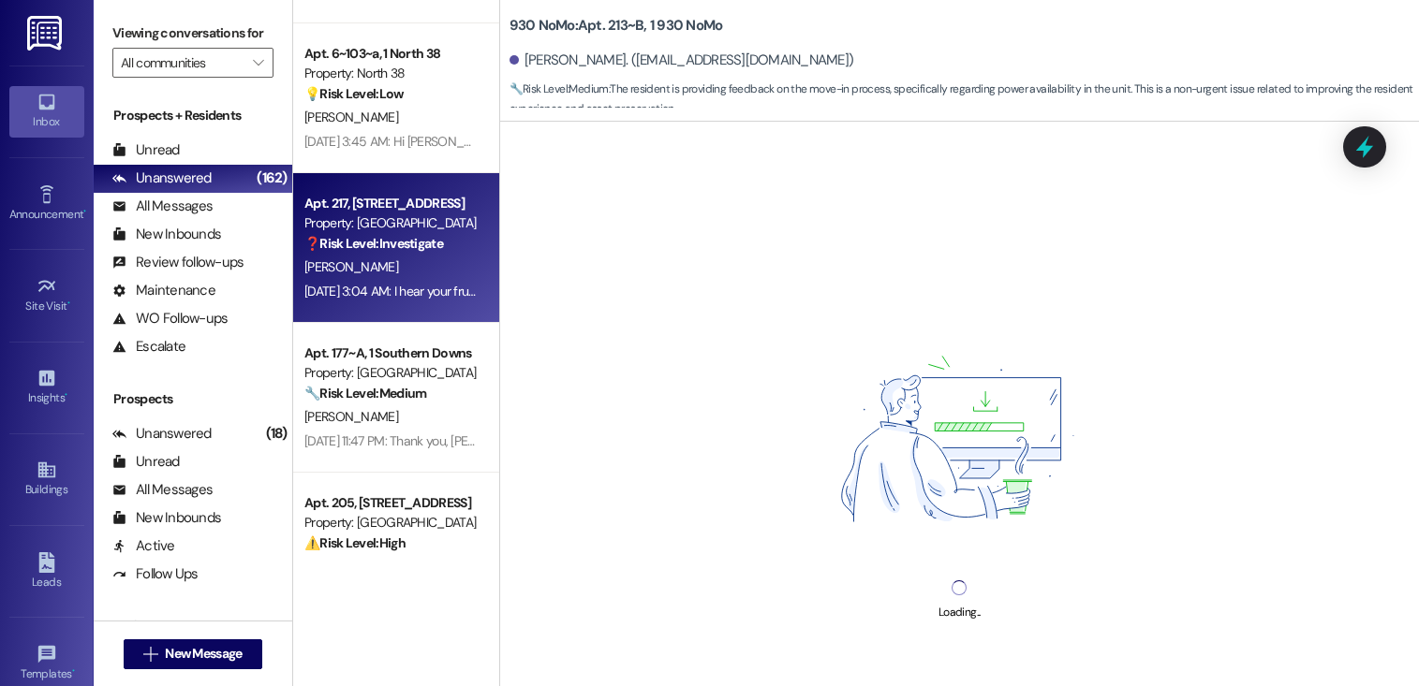
scroll to position [1074, 0]
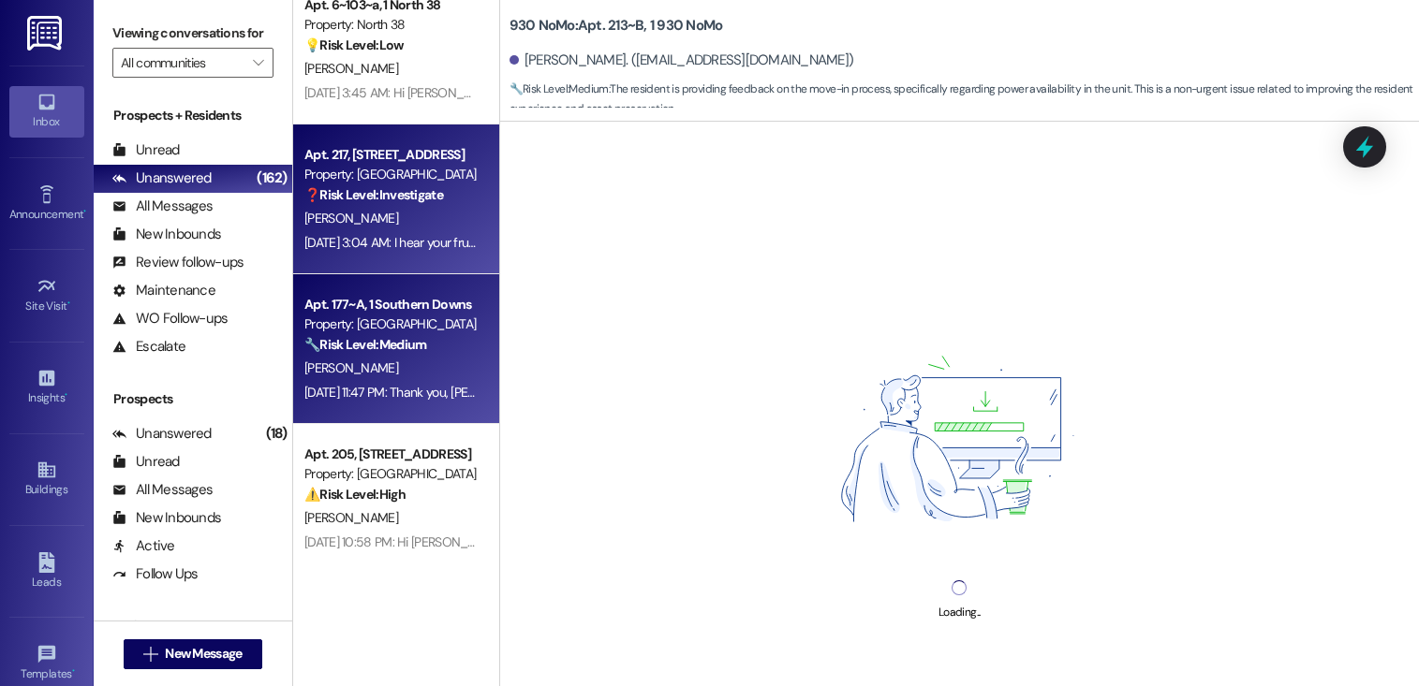
click at [388, 381] on div "Aug 29, 2025 at 11:47 PM: Thank you, Amiyah. I’ll let the site team know there …" at bounding box center [390, 392] width 177 height 23
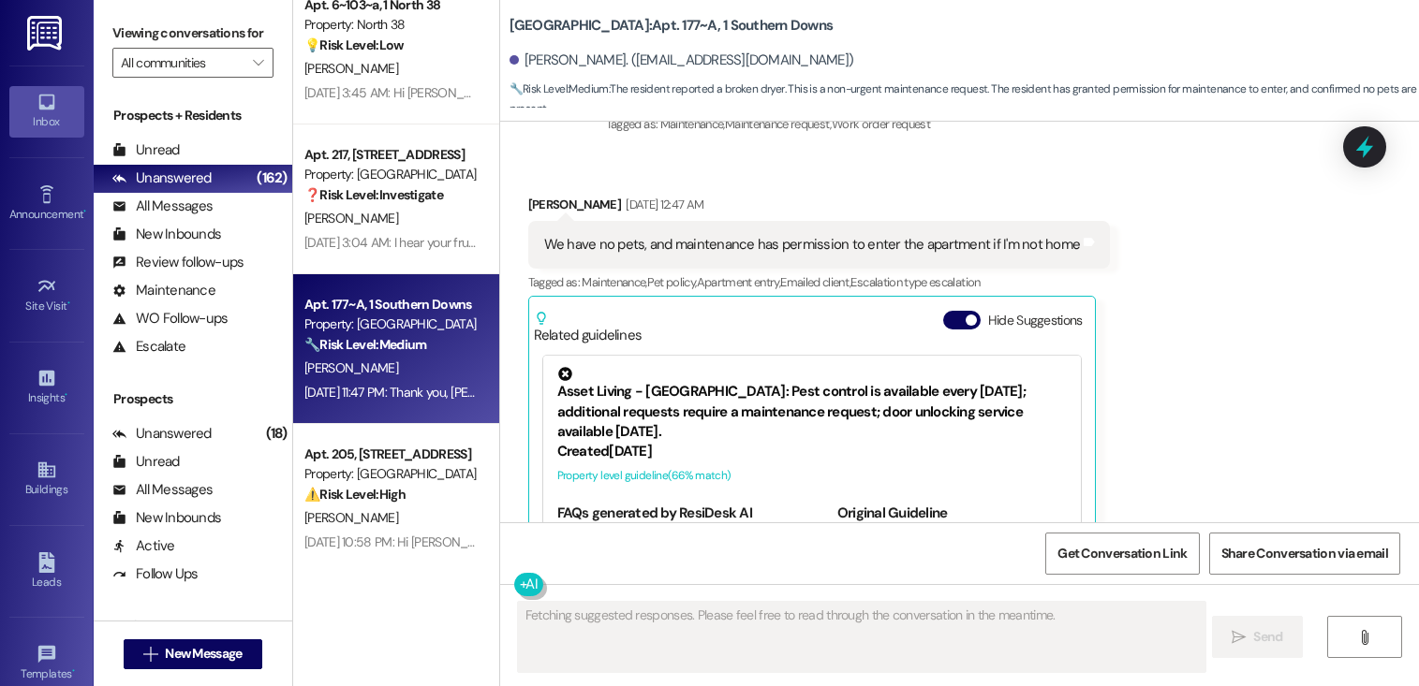
scroll to position [6734, 0]
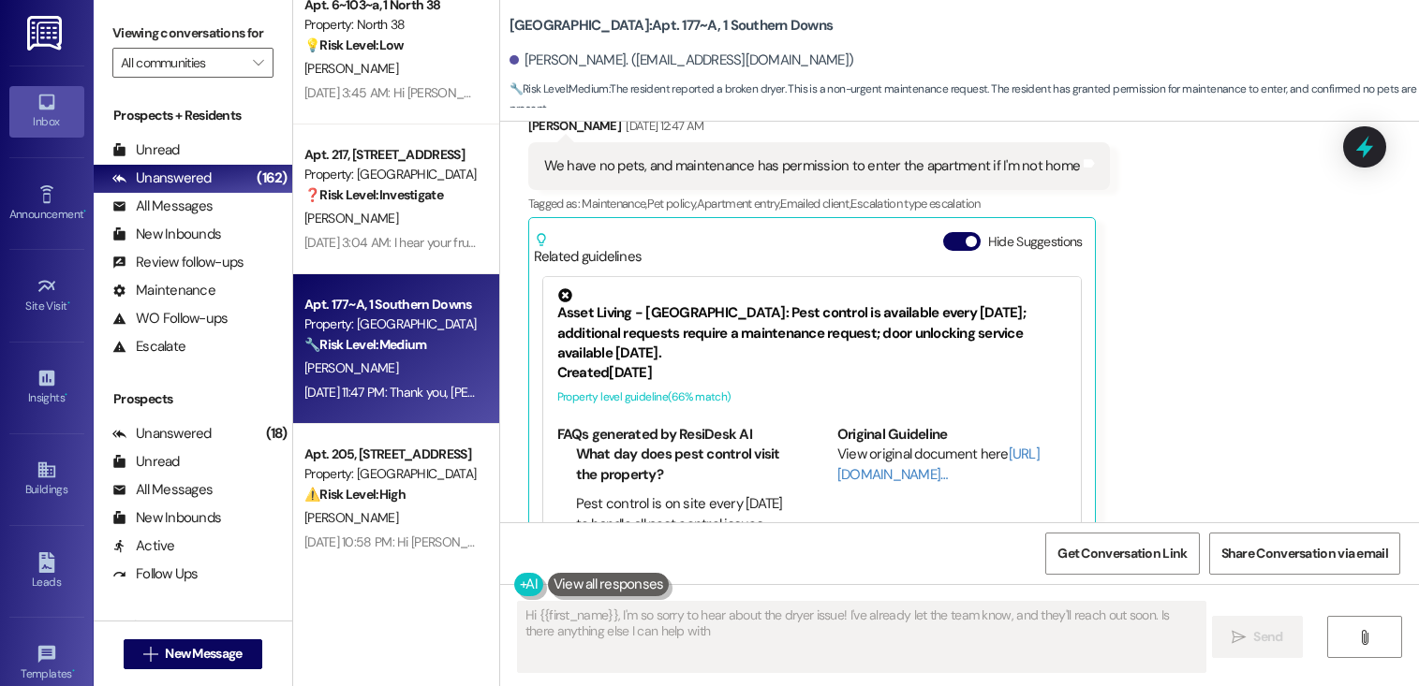
type textarea "Hi {{first_name}}, I'm so sorry to hear about the dryer issue! I've already let…"
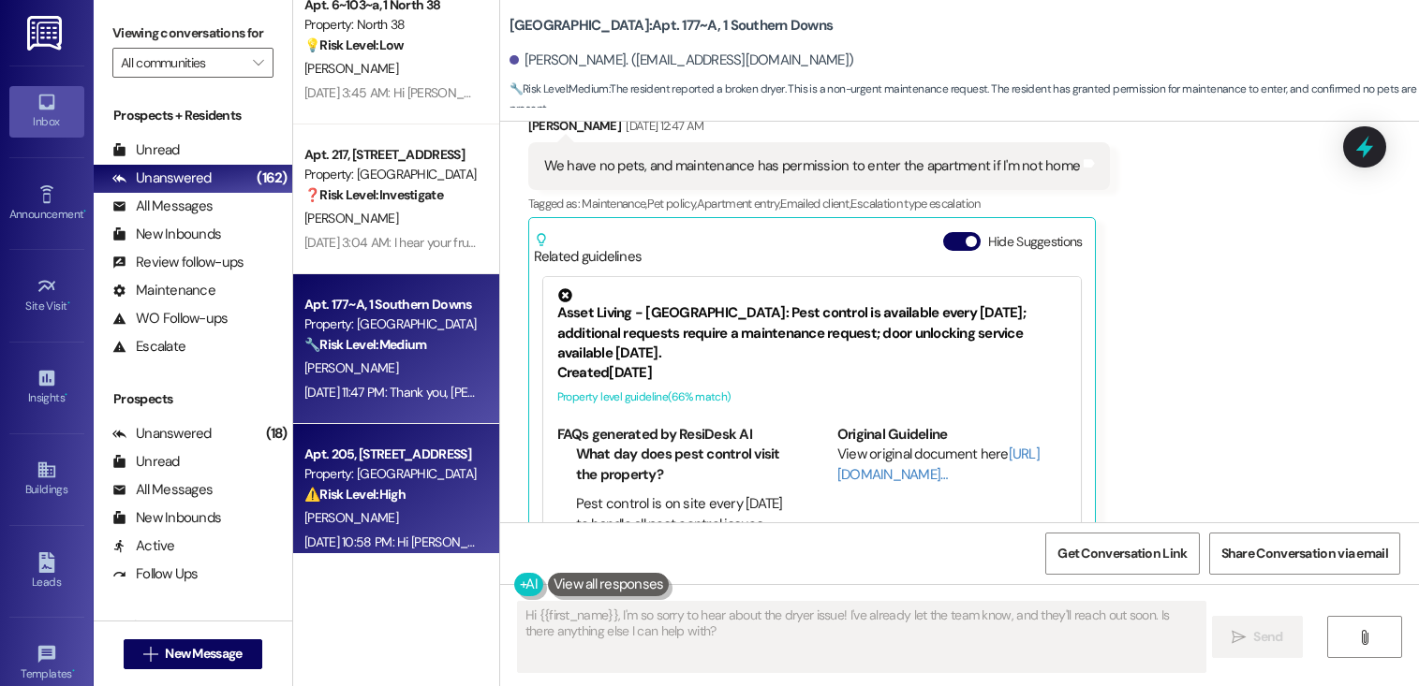
click at [375, 457] on div "Apt. 205, 4777 Tramway Blvd NE" at bounding box center [390, 455] width 173 height 20
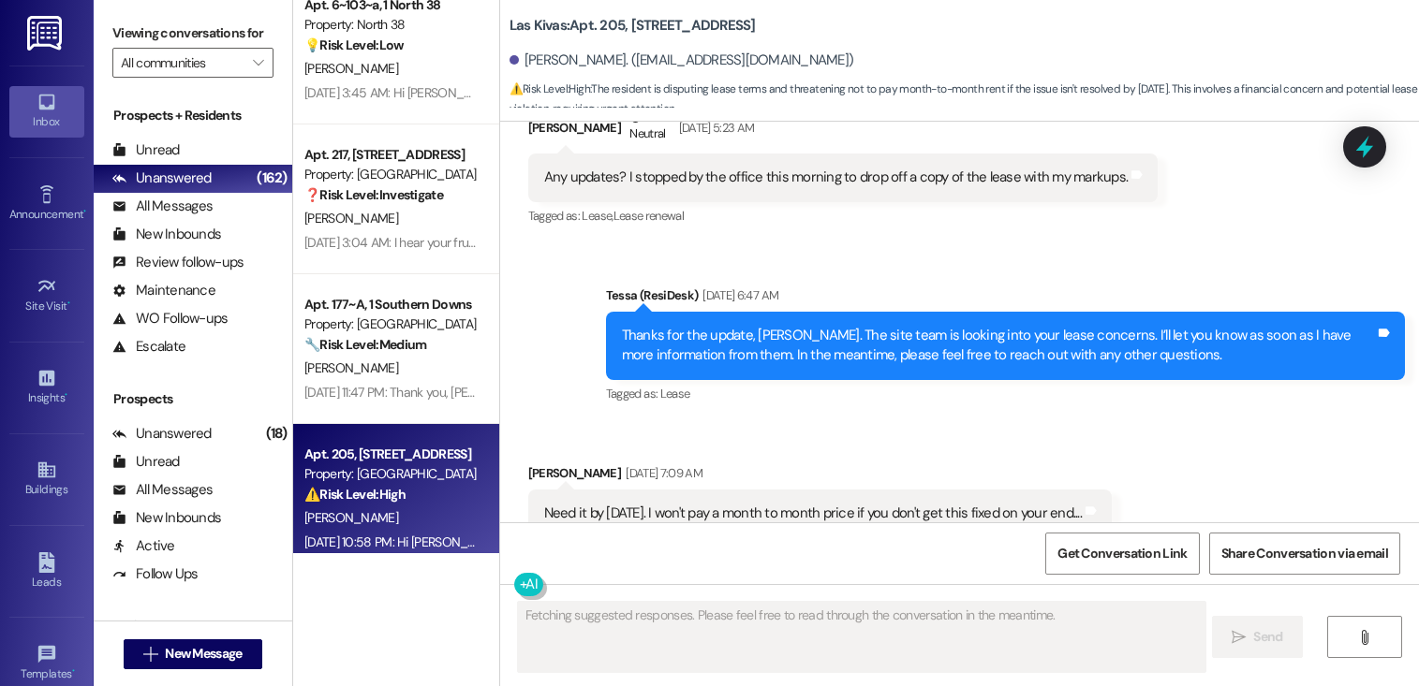
scroll to position [2239, 0]
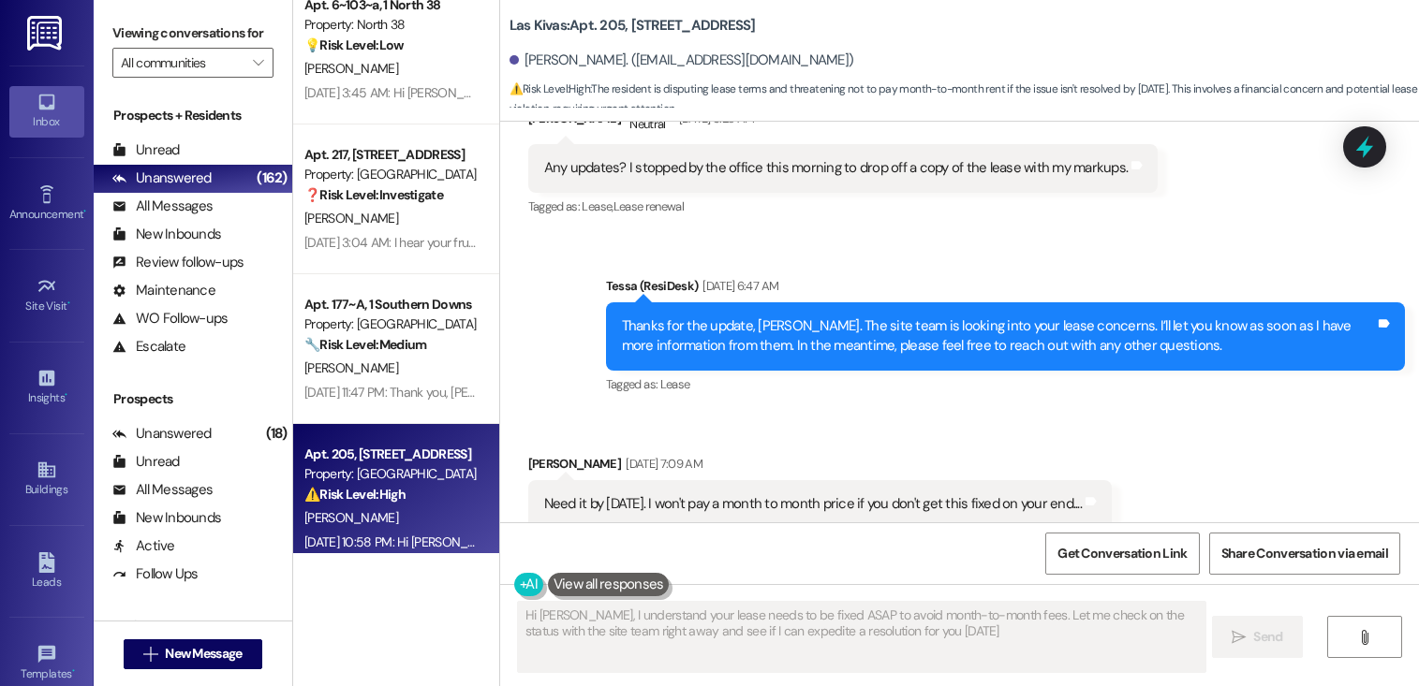
type textarea "Hi Carlos, I understand your lease needs to be fixed ASAP to avoid month-to-mon…"
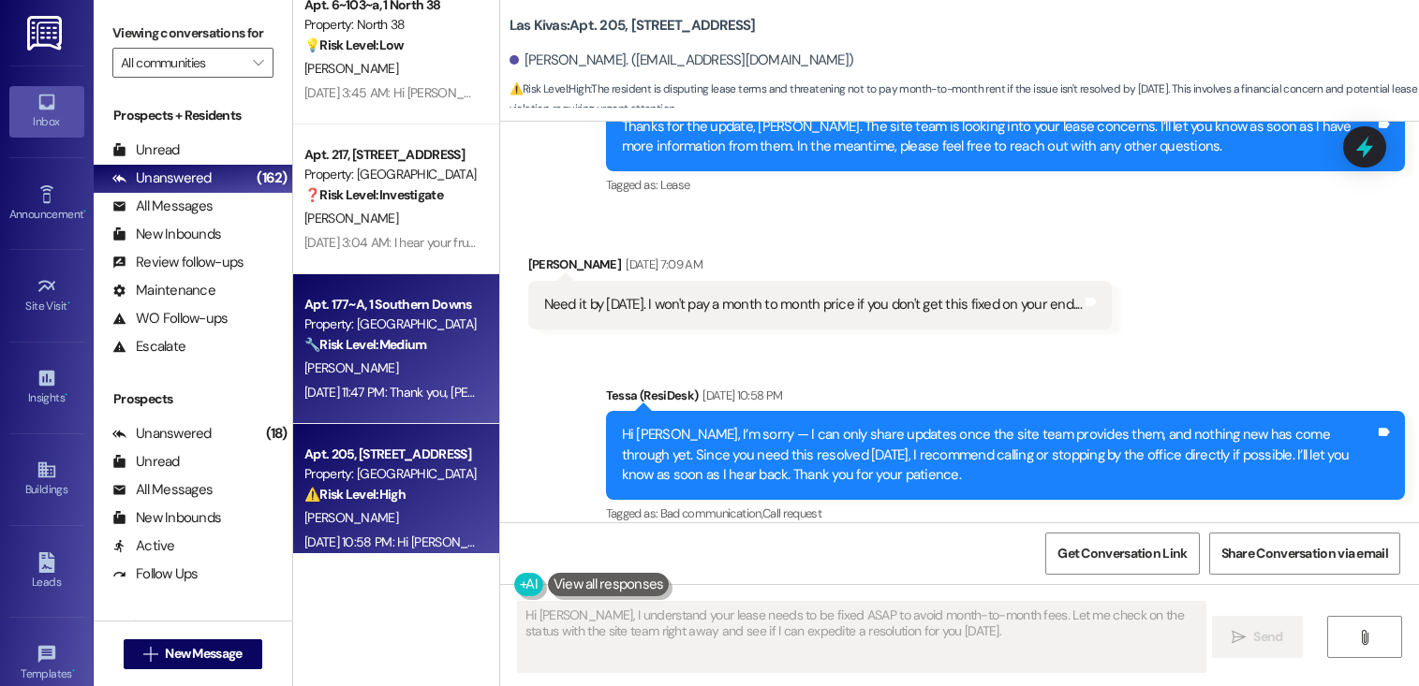
click at [366, 359] on div "A. Richardson" at bounding box center [390, 368] width 177 height 23
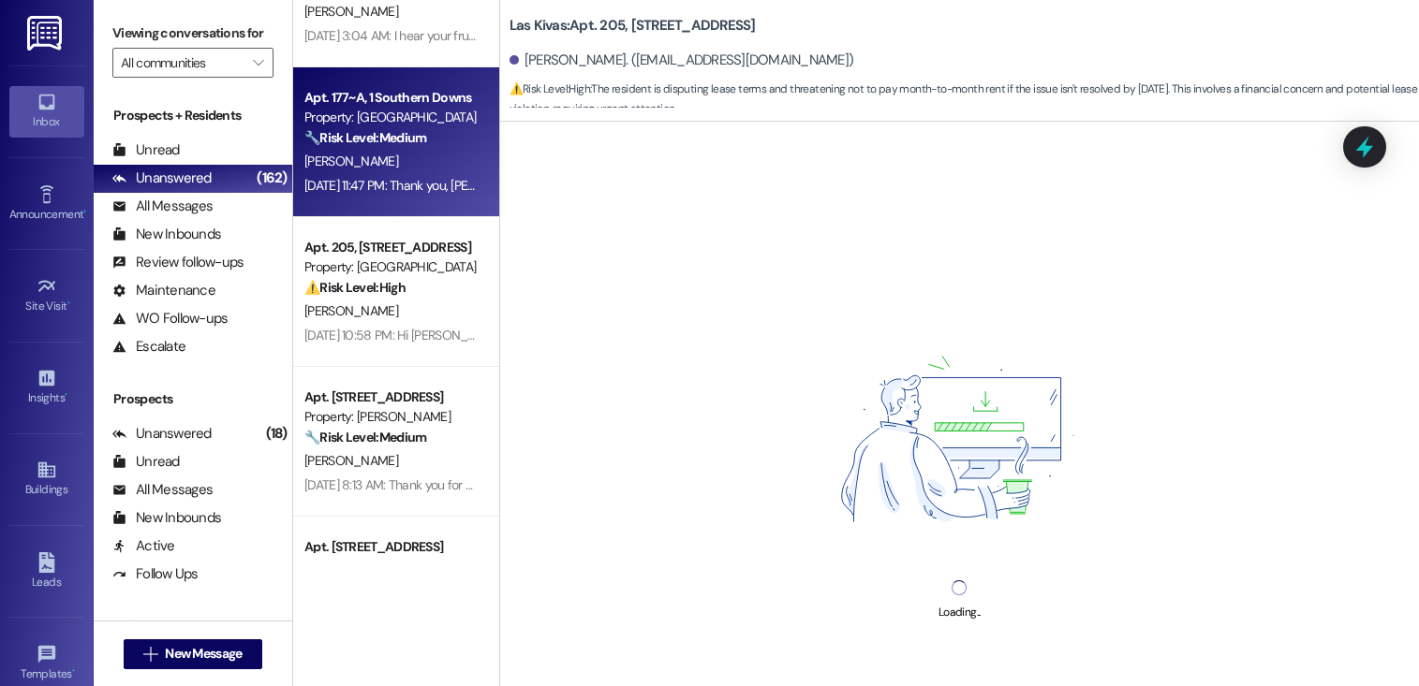
scroll to position [1284, 0]
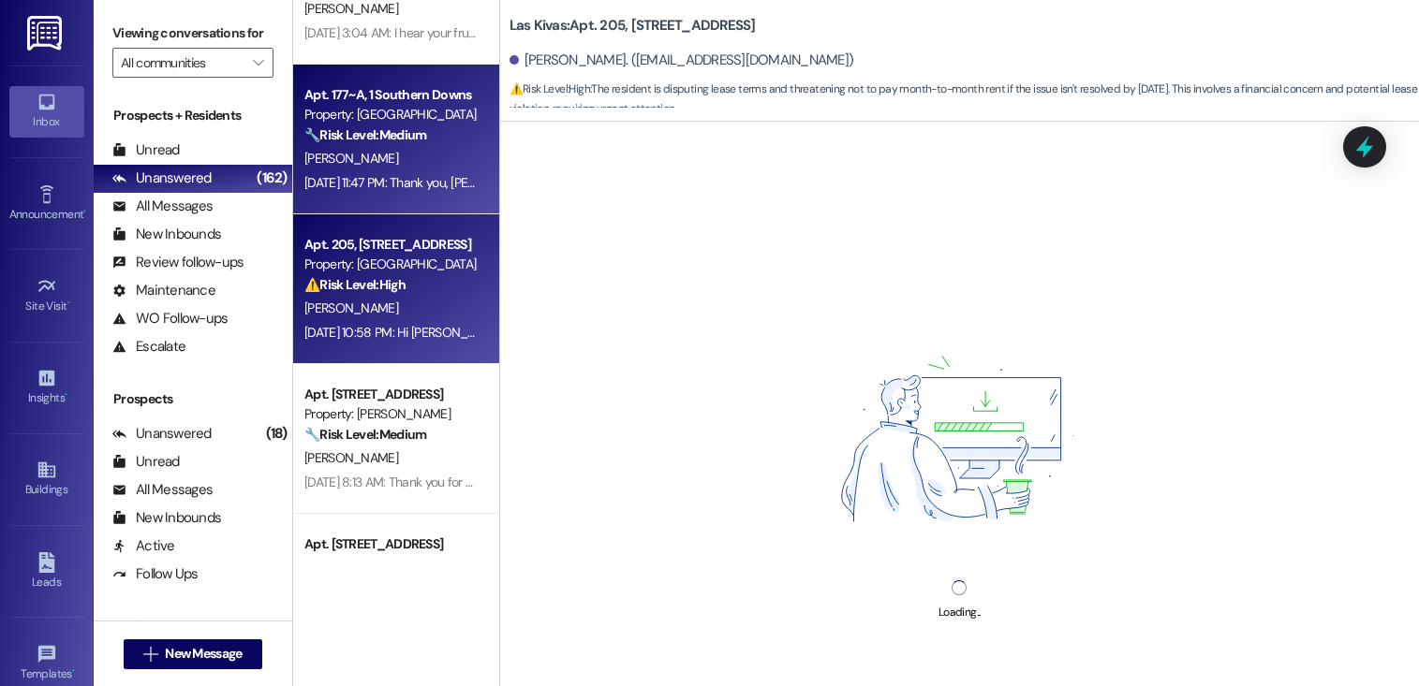
click at [396, 304] on div "C. Aguilar" at bounding box center [390, 308] width 177 height 23
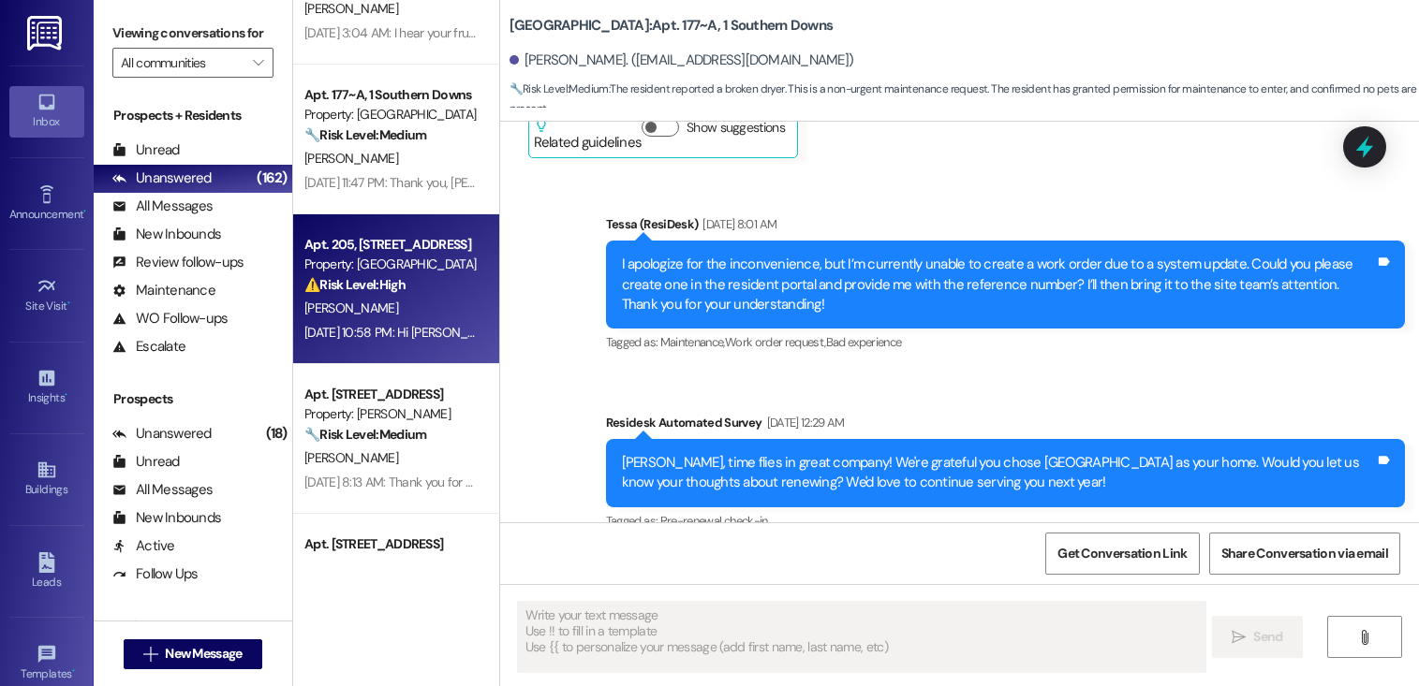
type textarea "Fetching suggested responses. Please feel free to read through the conversation…"
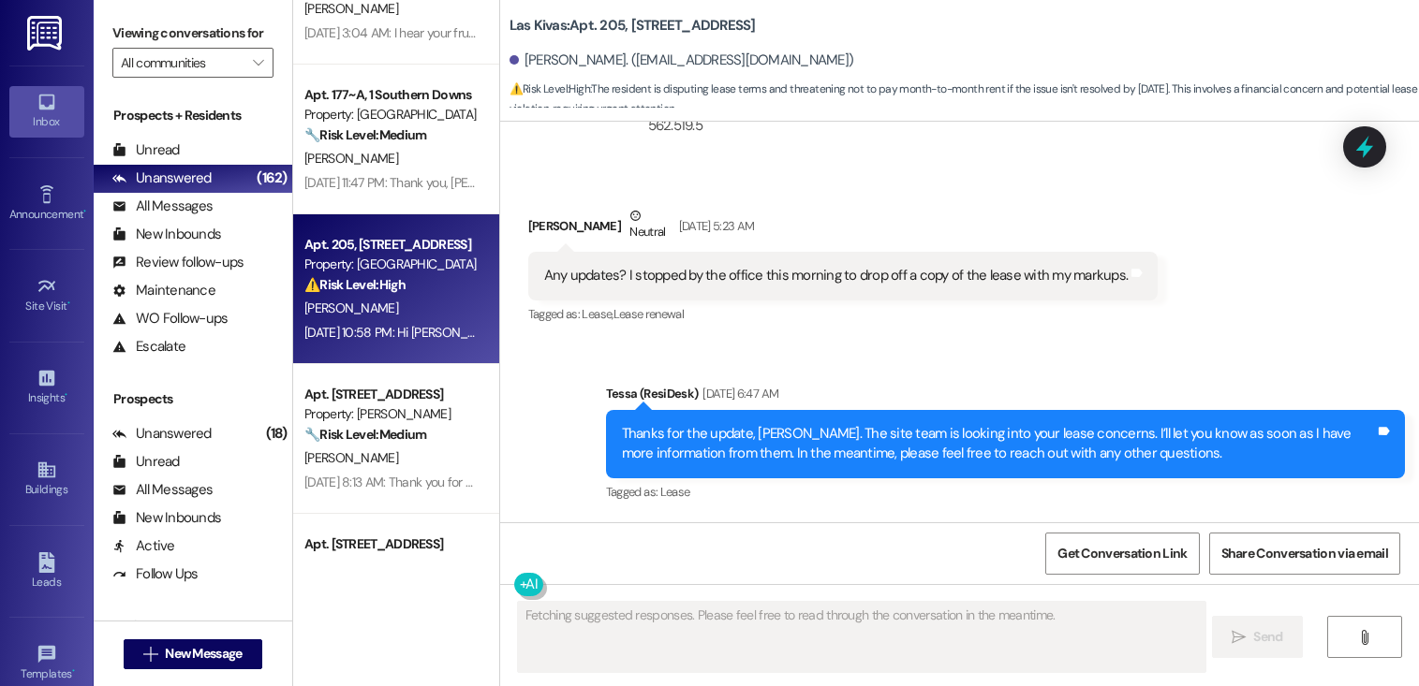
scroll to position [2239, 0]
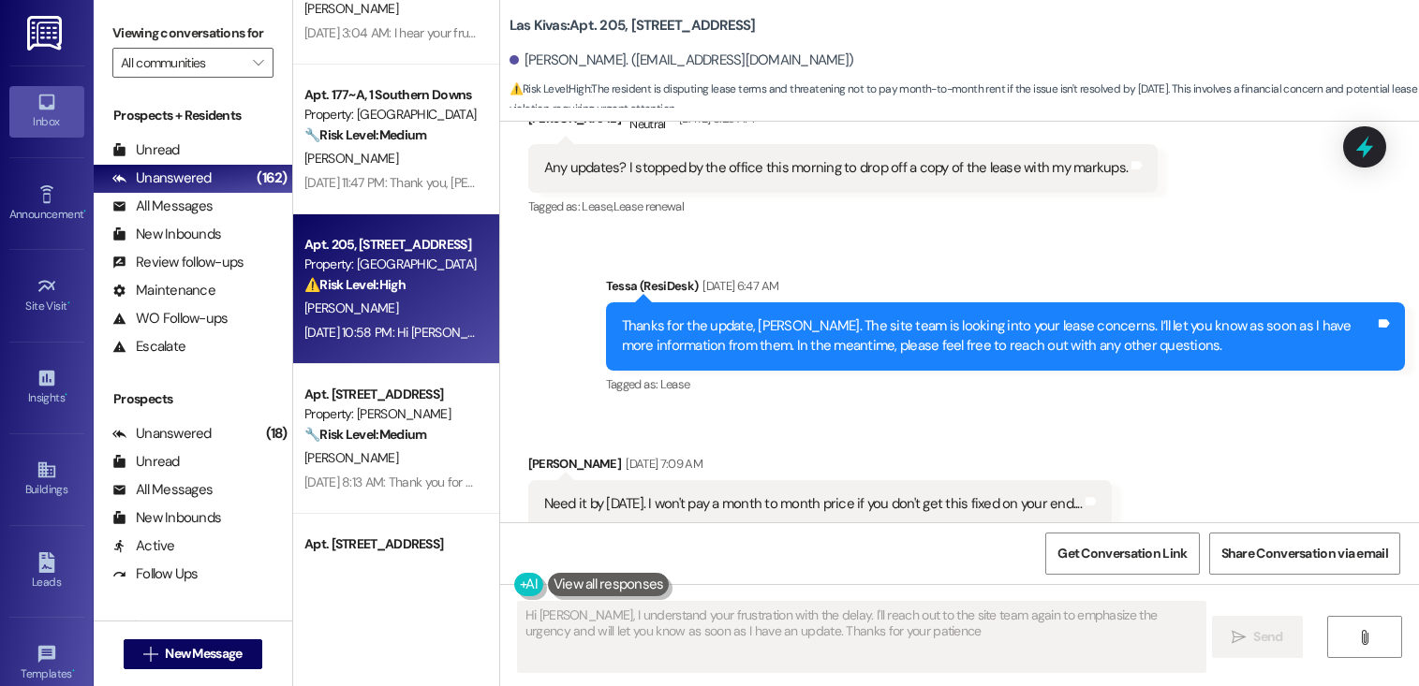
type textarea "Hi Carlos, I understand your frustration with the delay. I'll reach out to the …"
